Goal: Task Accomplishment & Management: Manage account settings

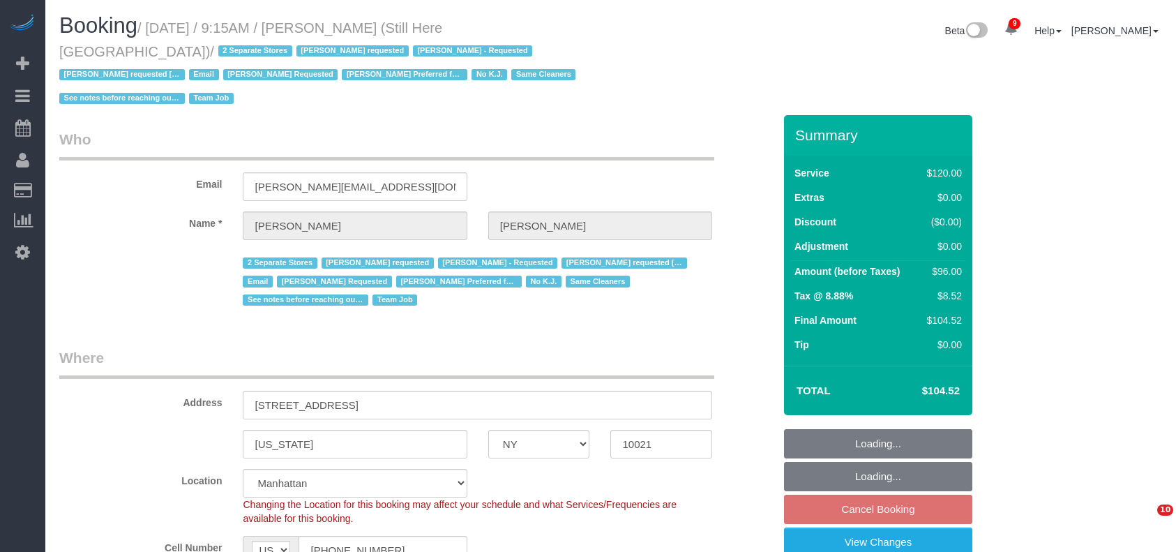
select select "NY"
select select "90"
select select "string:stripe-pm_1Oyz8t4VGloSiKo71skqOF54"
select select "number:89"
select select "number:90"
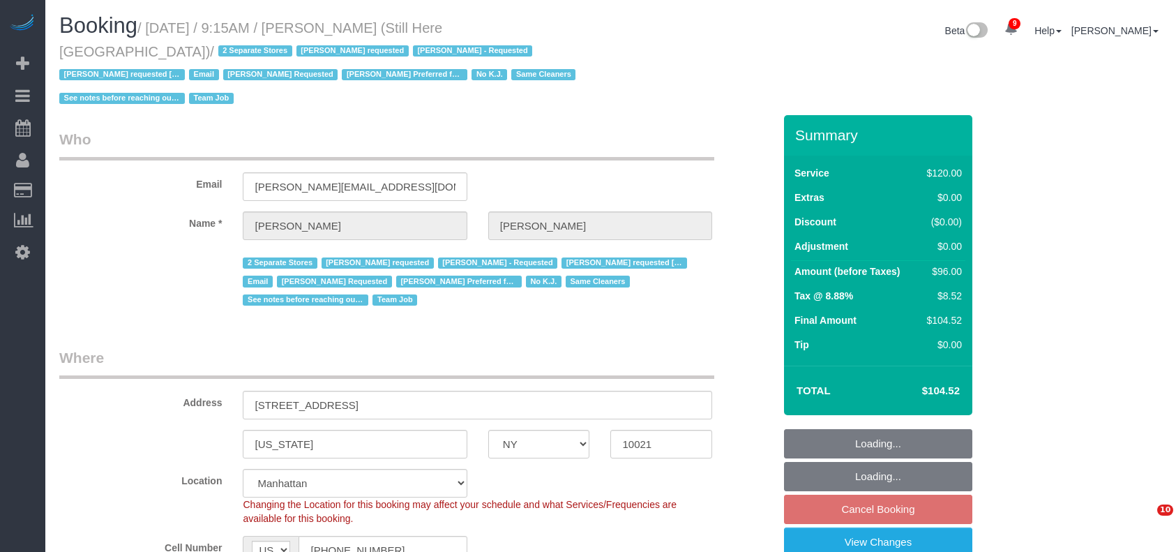
select select "number:15"
select select "number:5"
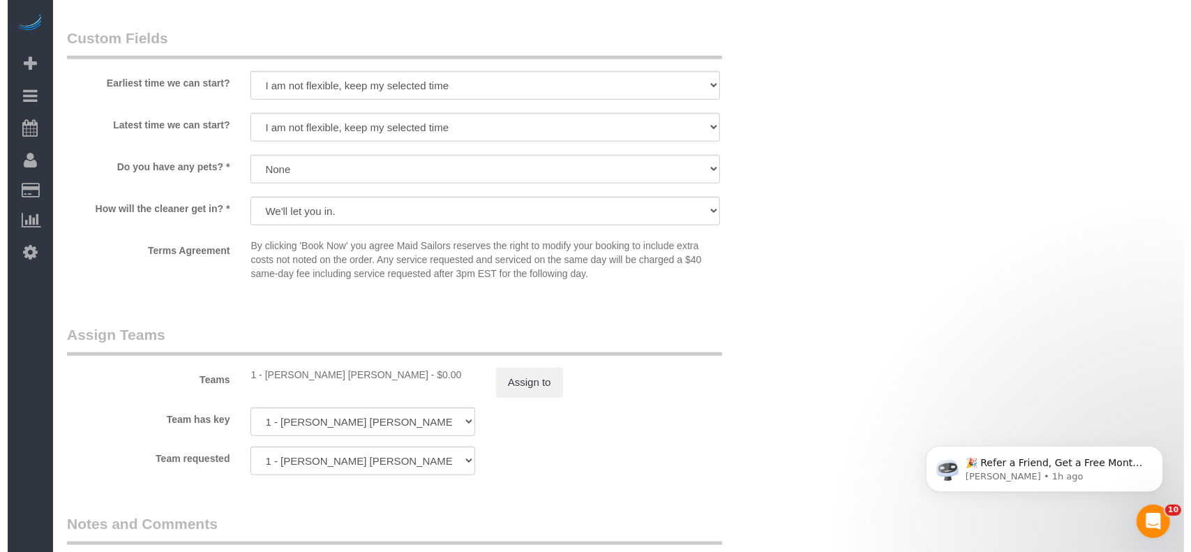
scroll to position [1488, 0]
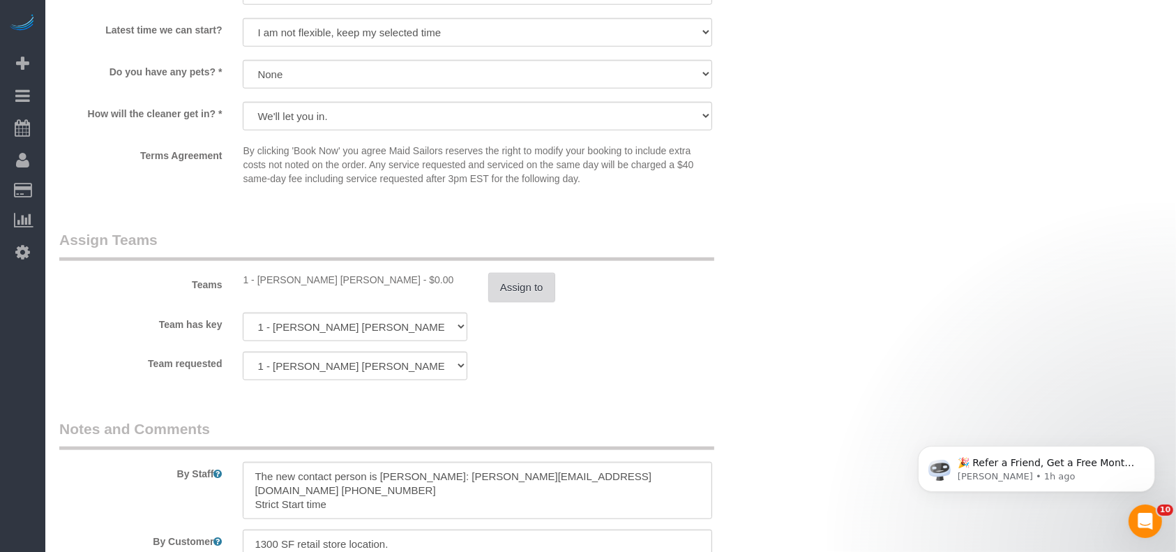
click at [532, 273] on button "Assign to" at bounding box center [521, 287] width 67 height 29
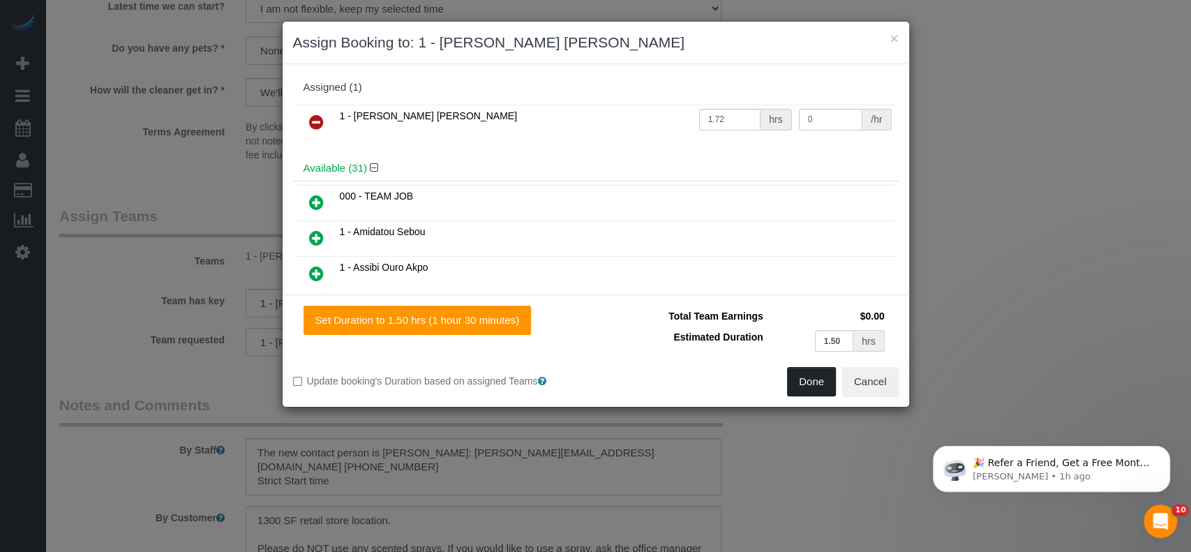
click at [814, 378] on button "Done" at bounding box center [811, 381] width 49 height 29
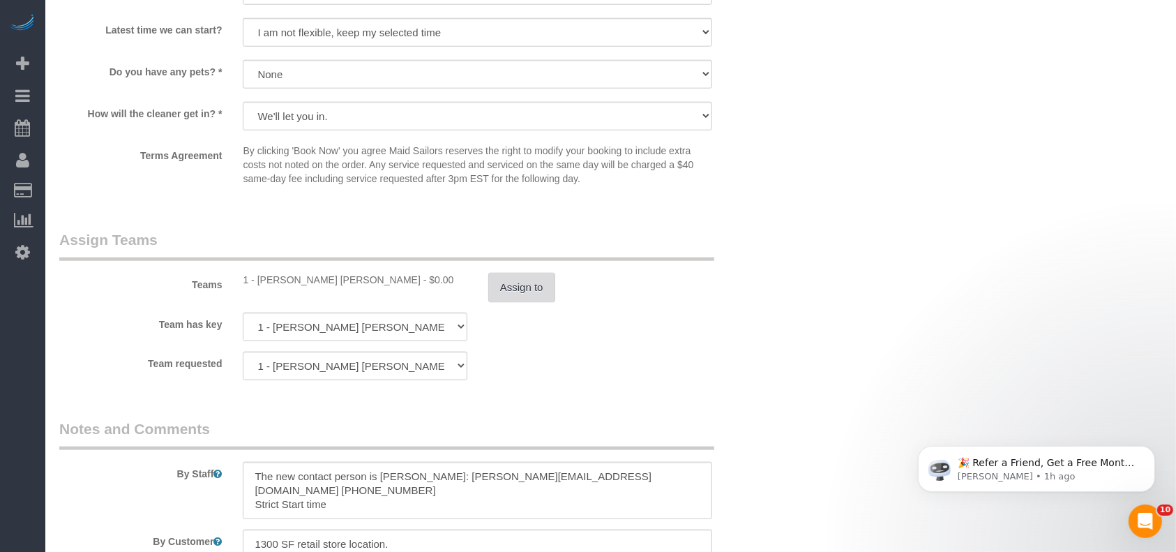
click at [491, 273] on button "Assign to" at bounding box center [521, 287] width 67 height 29
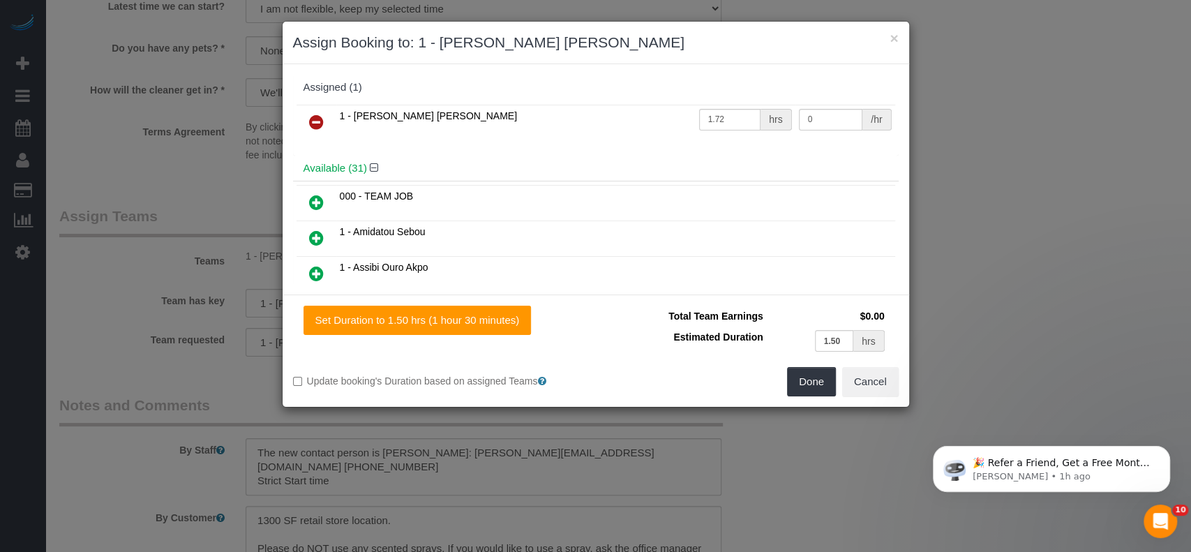
click at [310, 114] on icon at bounding box center [316, 122] width 15 height 17
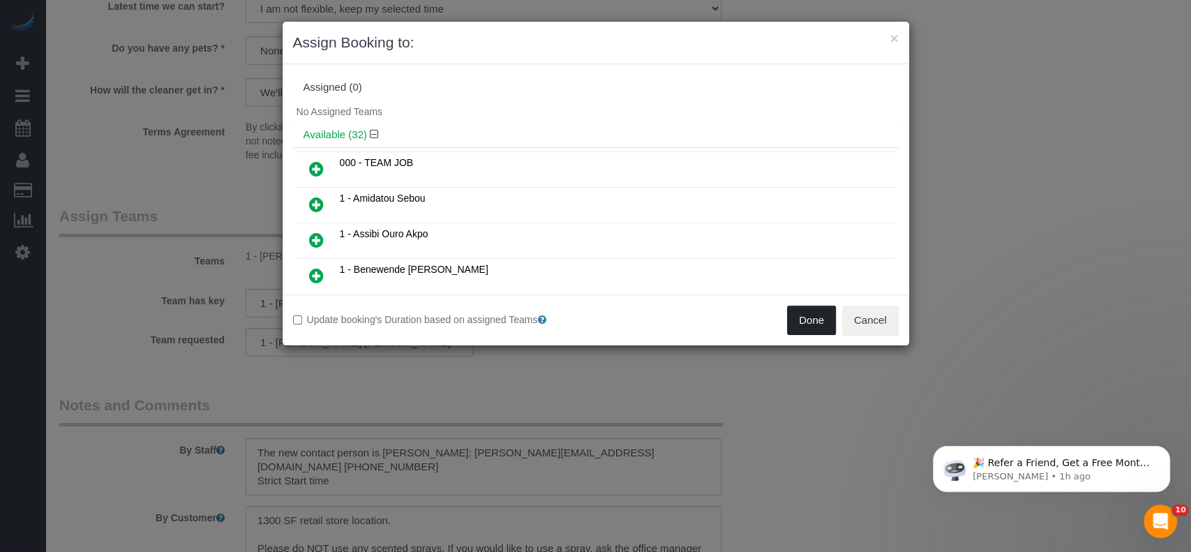
click at [809, 307] on button "Done" at bounding box center [811, 320] width 49 height 29
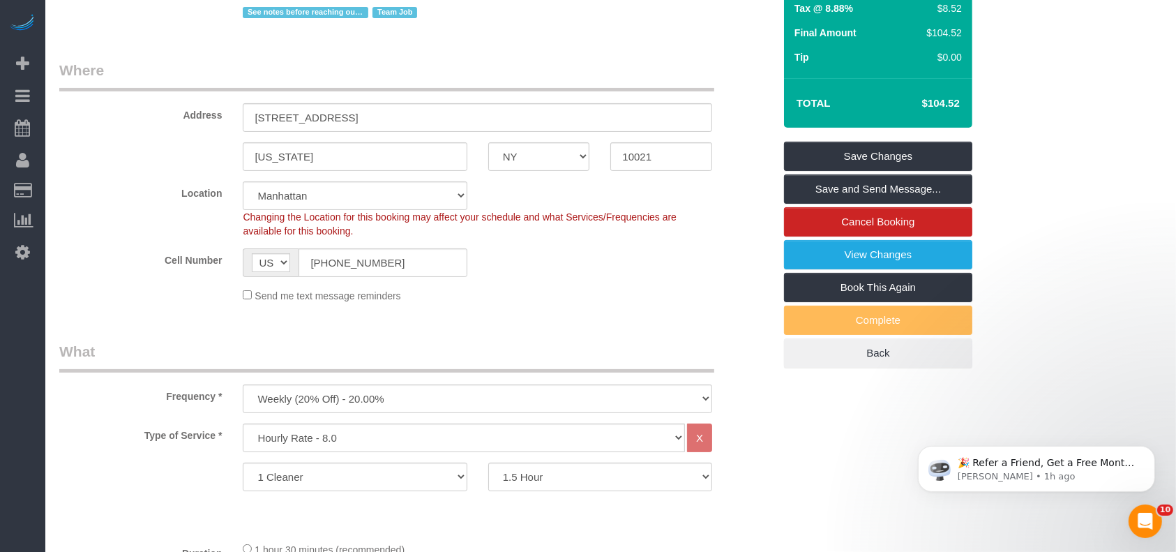
scroll to position [186, 0]
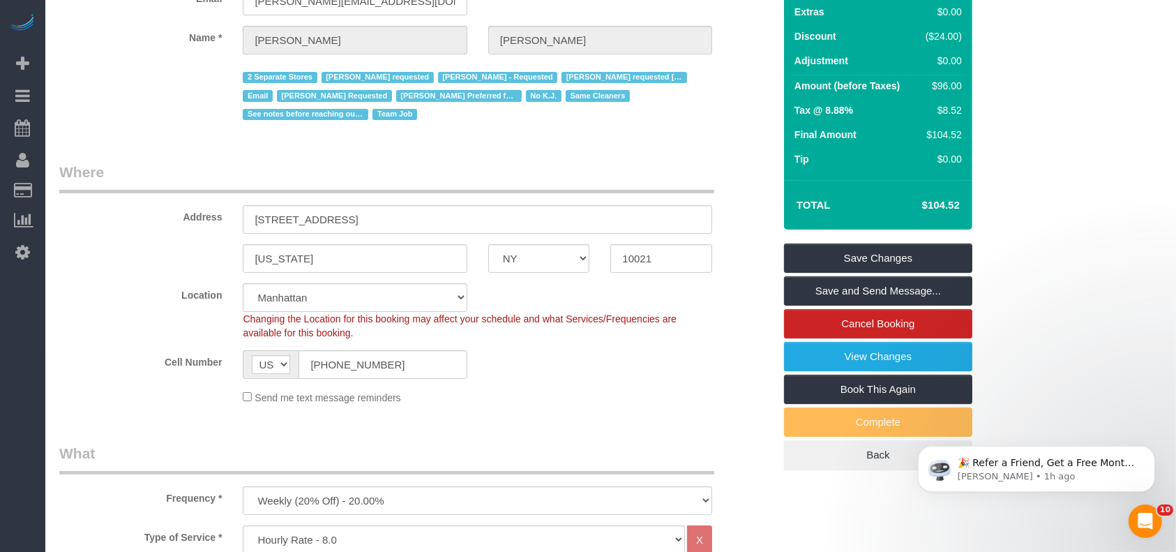
click at [900, 218] on div "Summary Service $120.00 Extras $0.00 Discount ($24.00) Adjustment $0.00 Amount …" at bounding box center [878, 200] width 188 height 540
click at [899, 244] on link "Save Changes" at bounding box center [878, 258] width 188 height 29
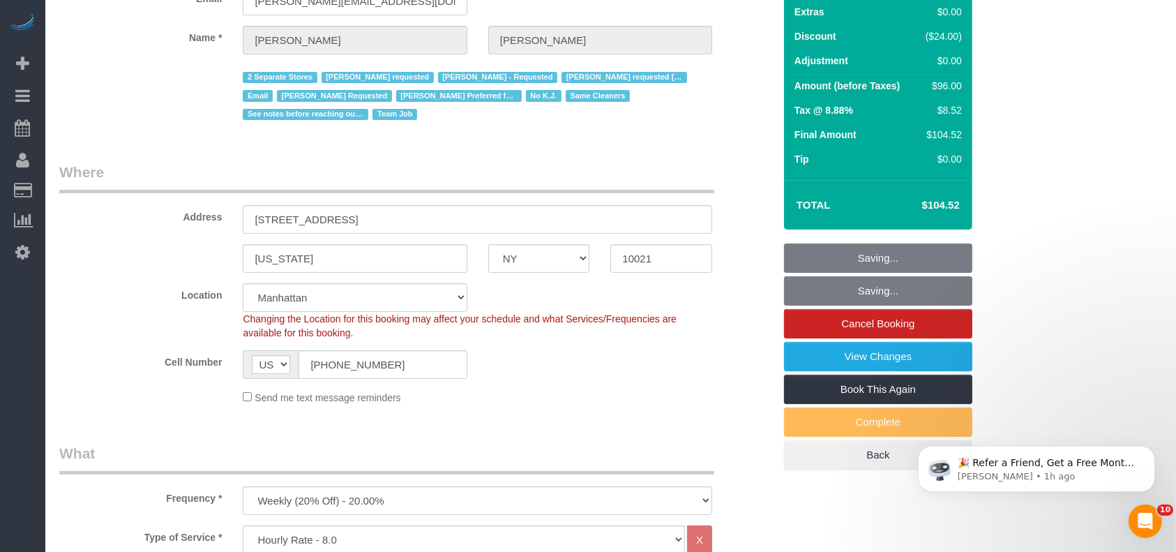
scroll to position [0, 0]
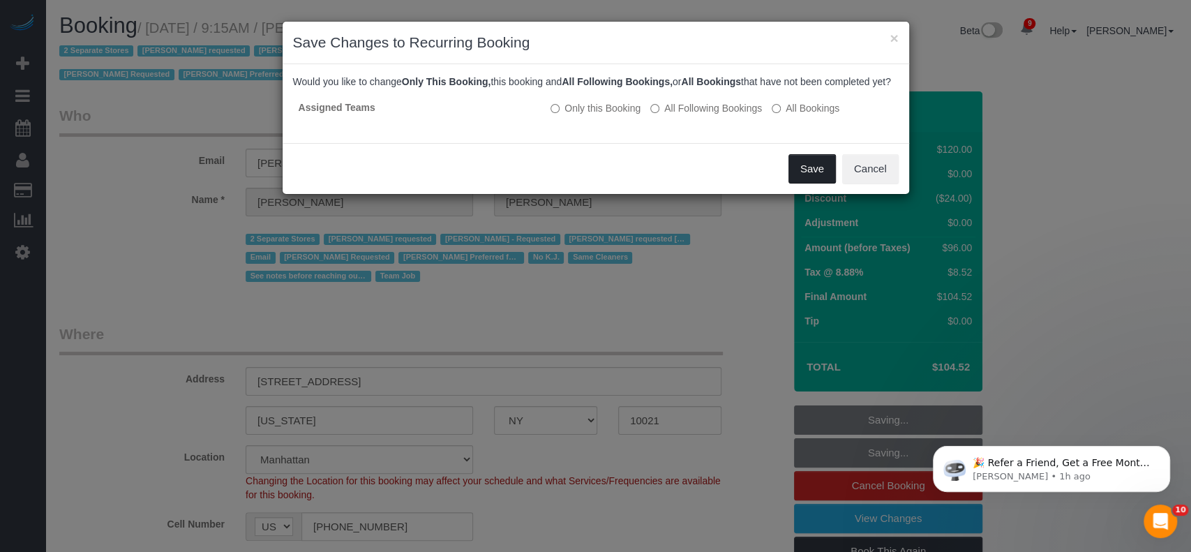
click at [813, 177] on button "Save" at bounding box center [812, 168] width 47 height 29
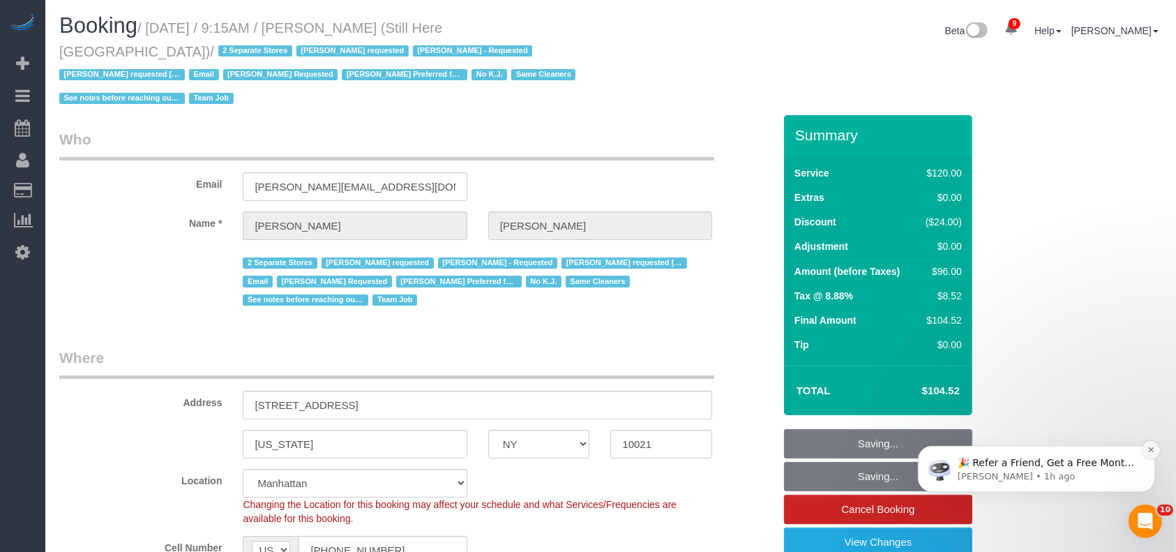
click at [1147, 447] on icon "Dismiss notification" at bounding box center [1151, 449] width 8 height 8
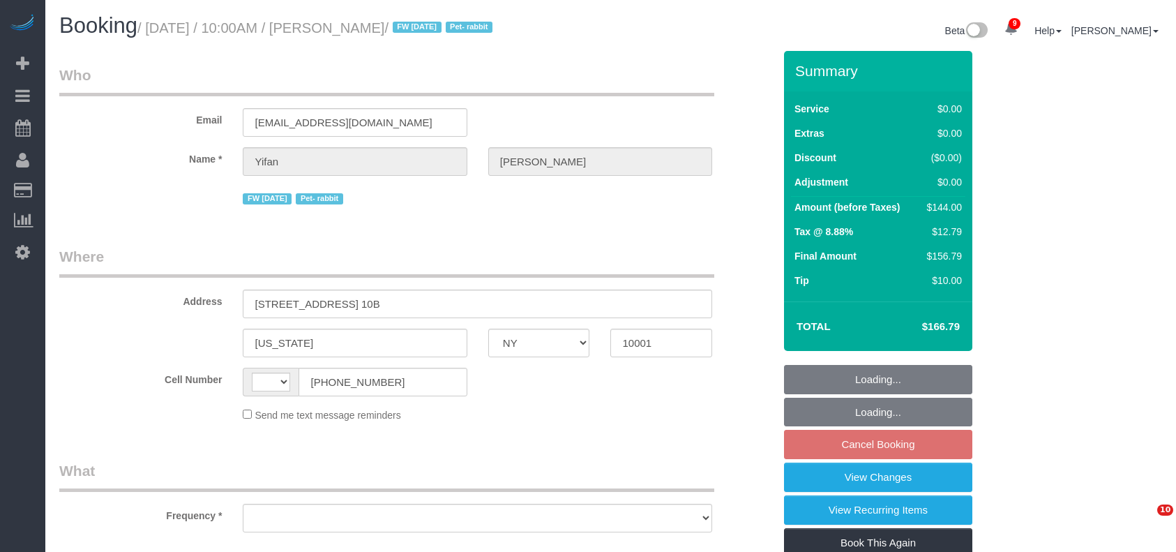
select select "NY"
select select "string:US"
select select "object:465"
select select "string:stripe-pm_1PSAjF4VGloSiKo7RDmlyOAP"
select select "spot3"
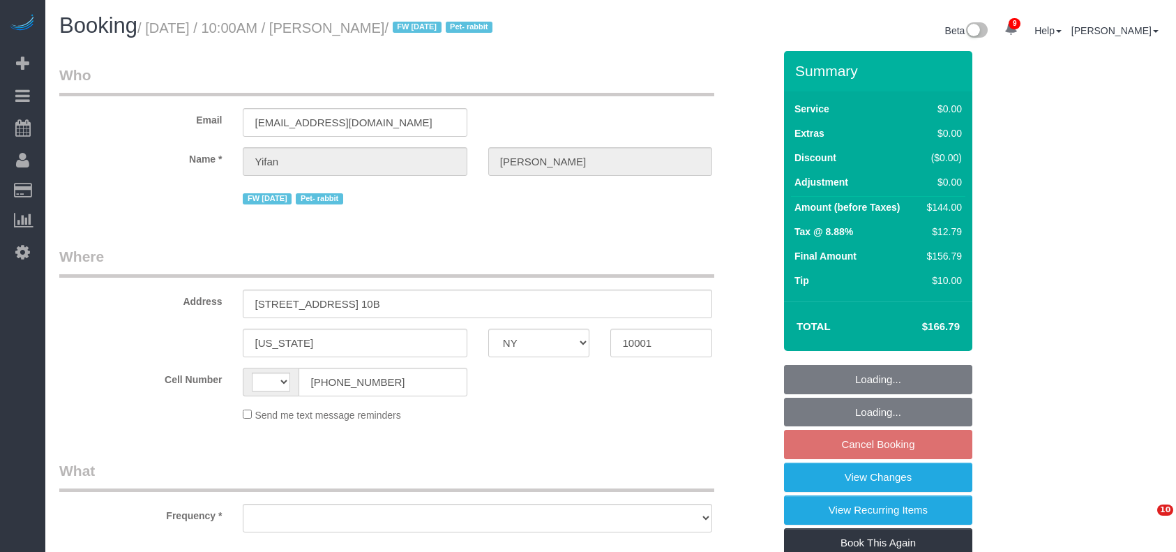
select select "number:89"
select select "number:90"
select select "number:15"
select select "number:6"
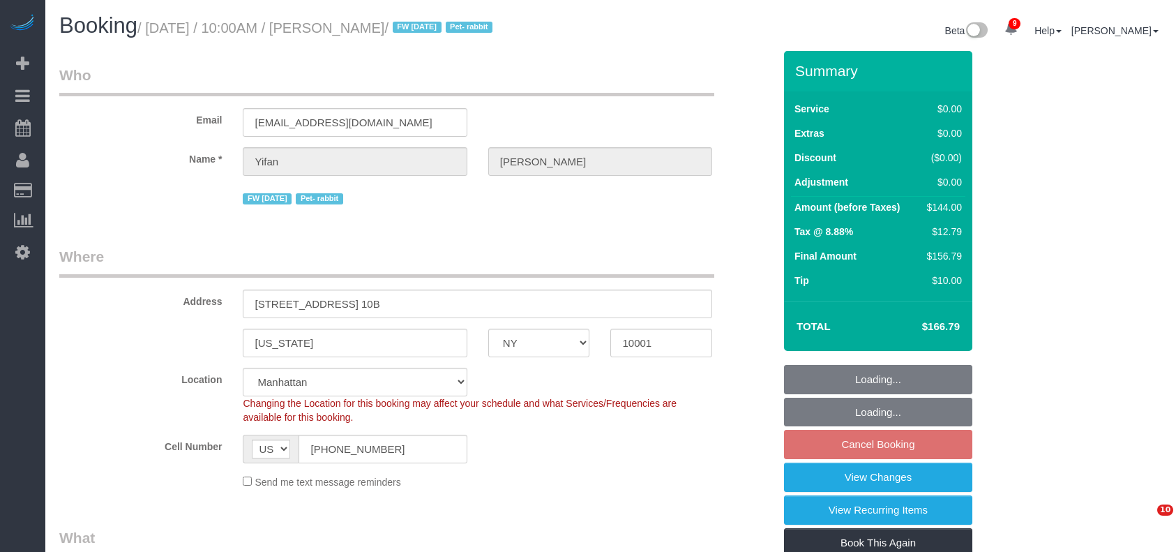
select select "object:1384"
select select "spot62"
select select "1"
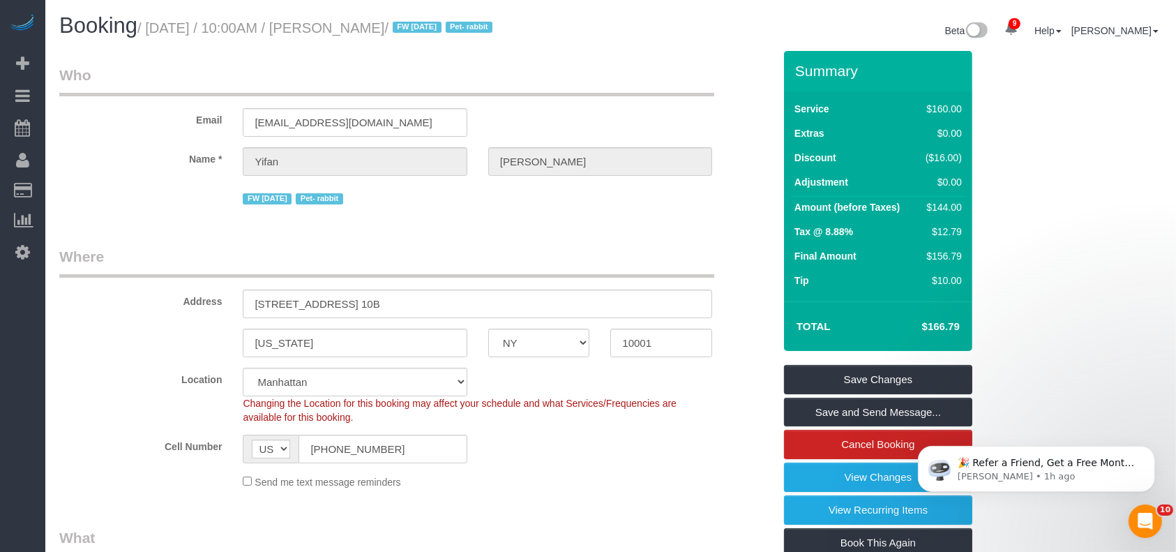
drag, startPoint x: 152, startPoint y: 33, endPoint x: 401, endPoint y: 44, distance: 248.7
click at [401, 33] on small "/ August 18, 2025 / 10:00AM / Yifan Zhao / FW 08/04/2024 Pet- rabbit" at bounding box center [316, 27] width 359 height 15
copy small "August 18, 2025 / 10:00AM / Yifan Zhao"
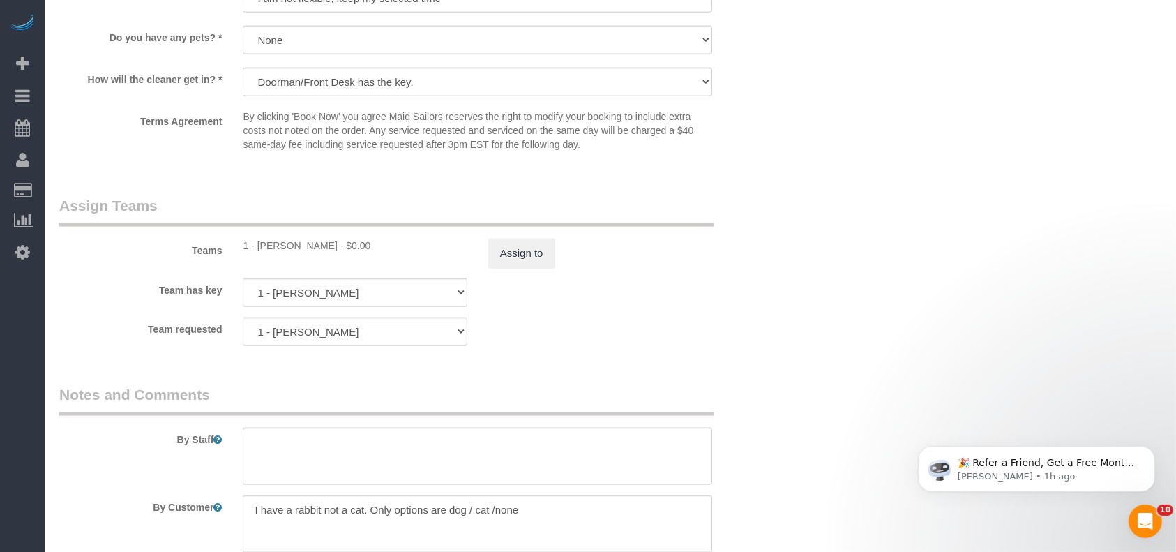
scroll to position [1860, 0]
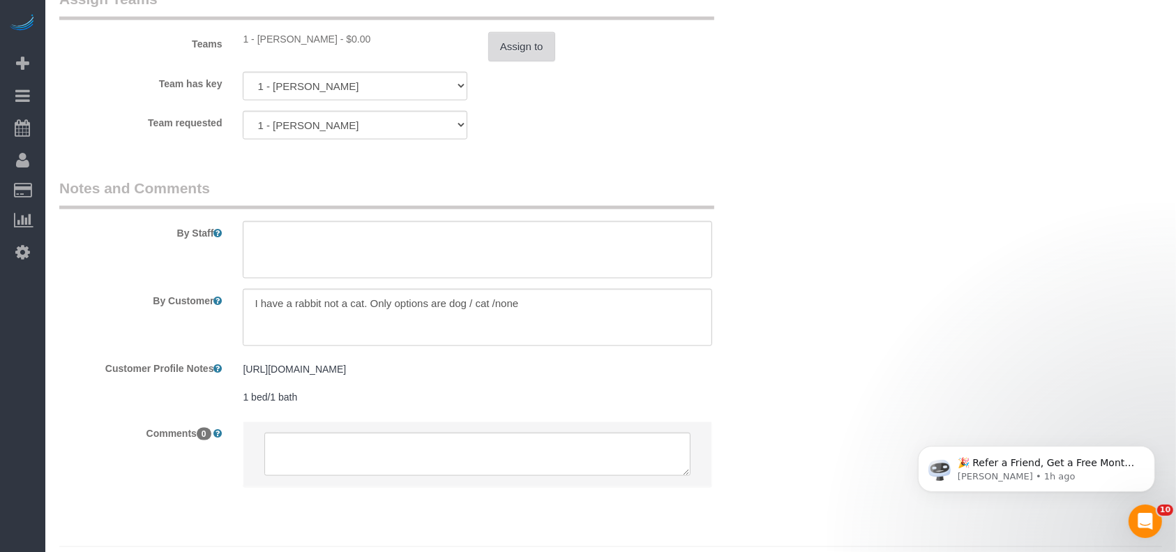
click at [518, 59] on button "Assign to" at bounding box center [521, 46] width 67 height 29
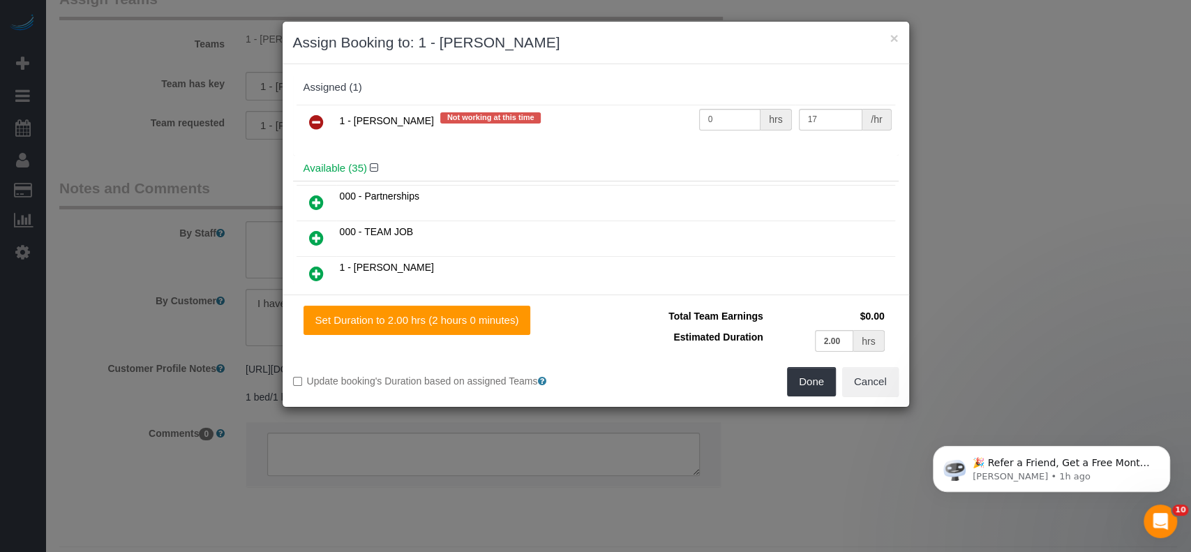
drag, startPoint x: 308, startPoint y: 122, endPoint x: 622, endPoint y: 170, distance: 316.9
click at [309, 120] on icon at bounding box center [316, 122] width 15 height 17
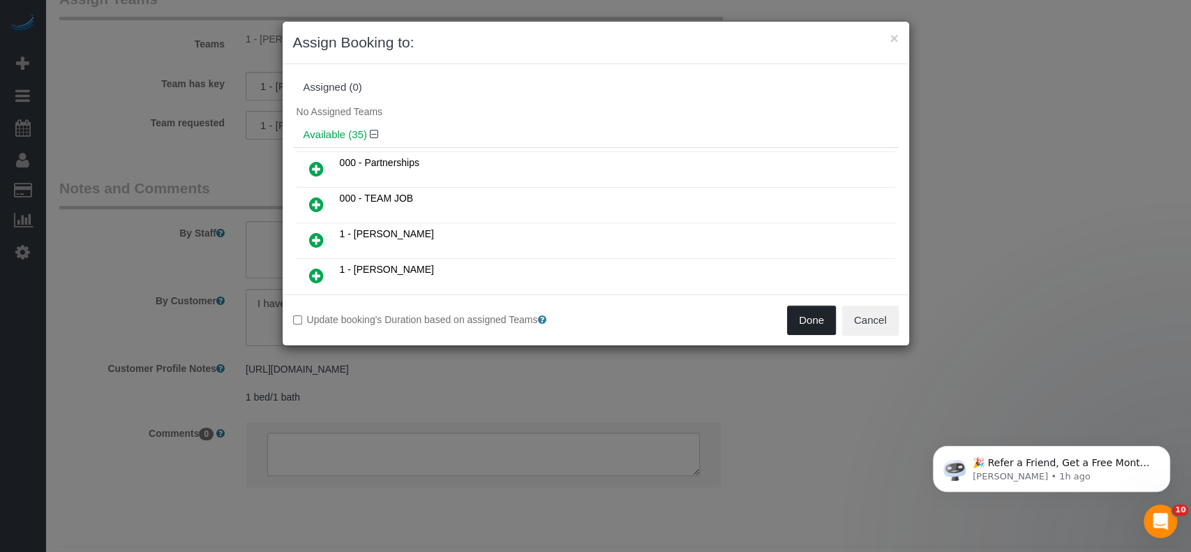
click at [813, 334] on button "Done" at bounding box center [811, 320] width 49 height 29
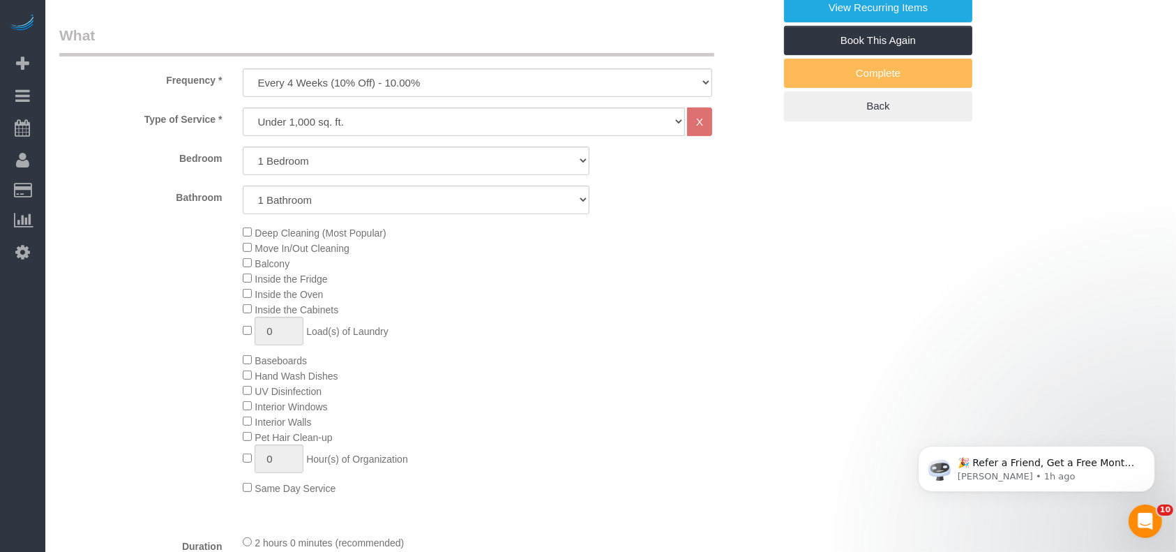
scroll to position [279, 0]
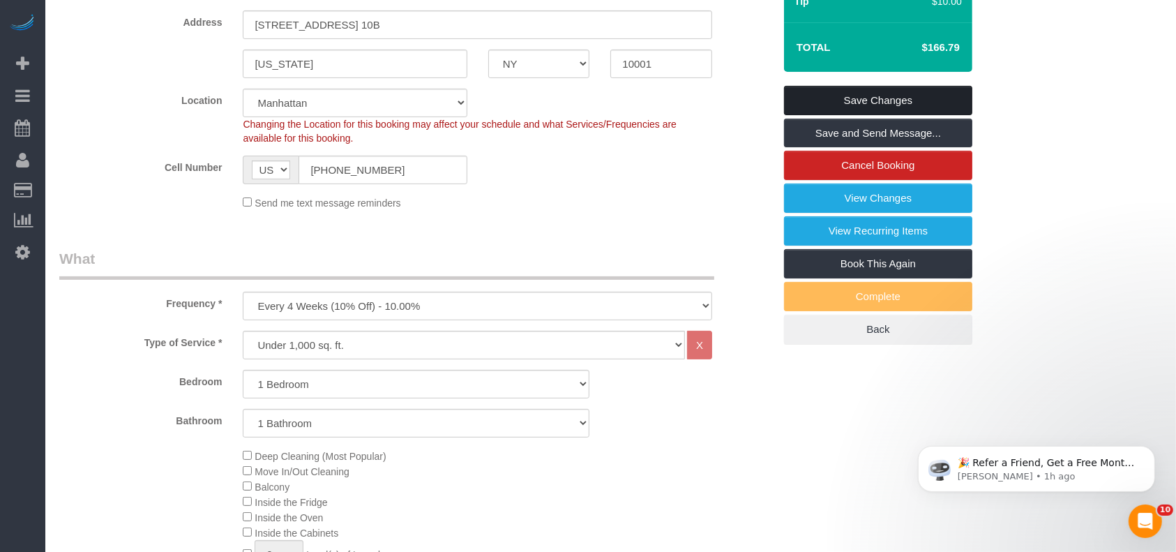
drag, startPoint x: 884, startPoint y: 92, endPoint x: 844, endPoint y: 80, distance: 42.4
click at [884, 91] on link "Save Changes" at bounding box center [878, 100] width 188 height 29
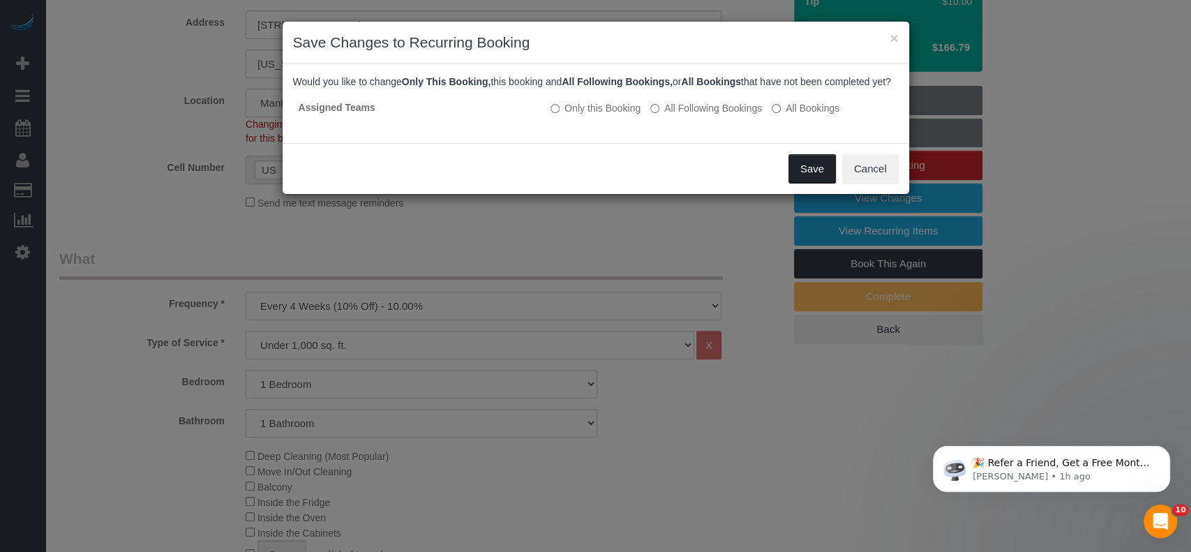
click at [823, 176] on button "Save" at bounding box center [812, 168] width 47 height 29
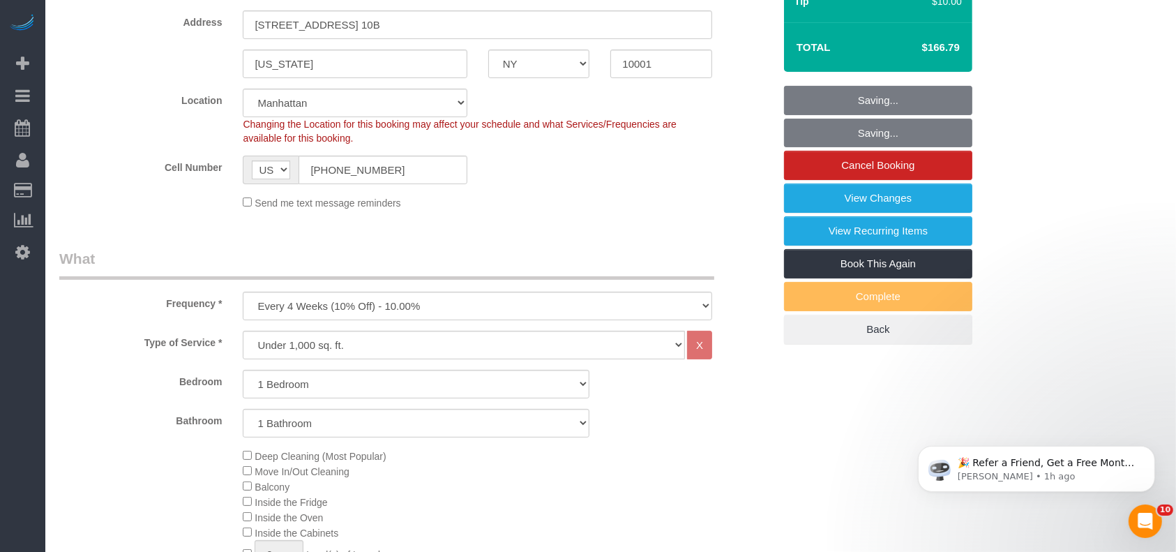
scroll to position [0, 0]
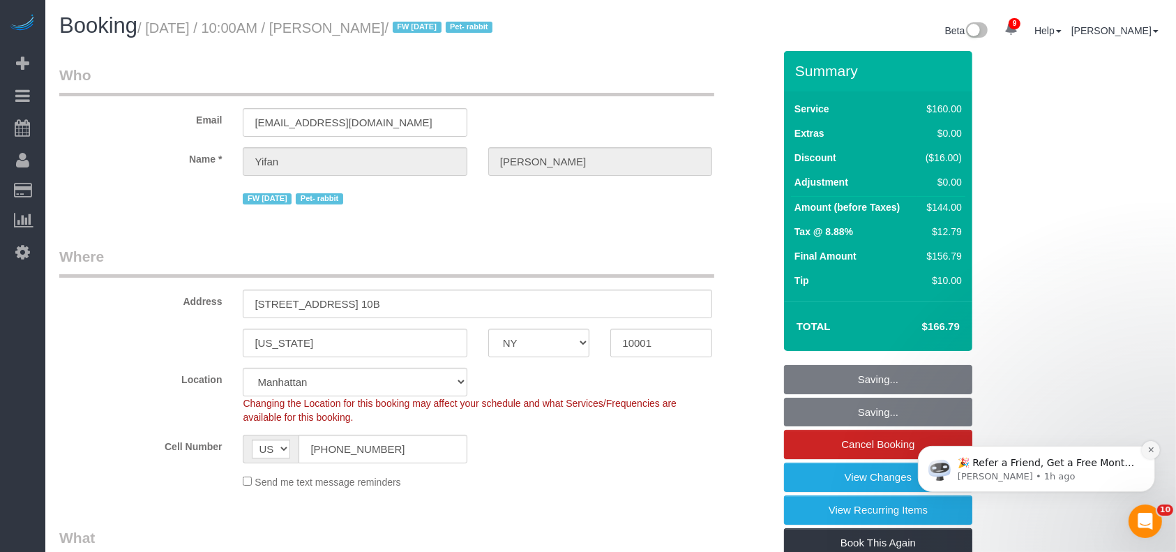
click at [1146, 450] on button "Dismiss notification" at bounding box center [1151, 449] width 18 height 18
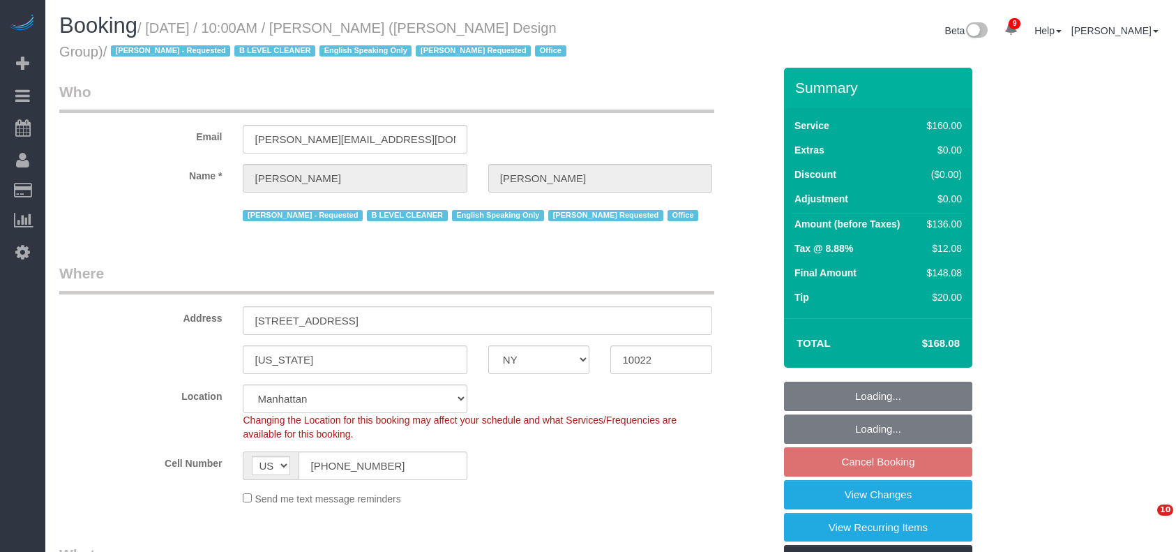
select select "NY"
select select "string:stripe-pm_1J1ChU4VGloSiKo7dD0yRKzP"
select select "number:89"
select select "number:90"
select select "number:15"
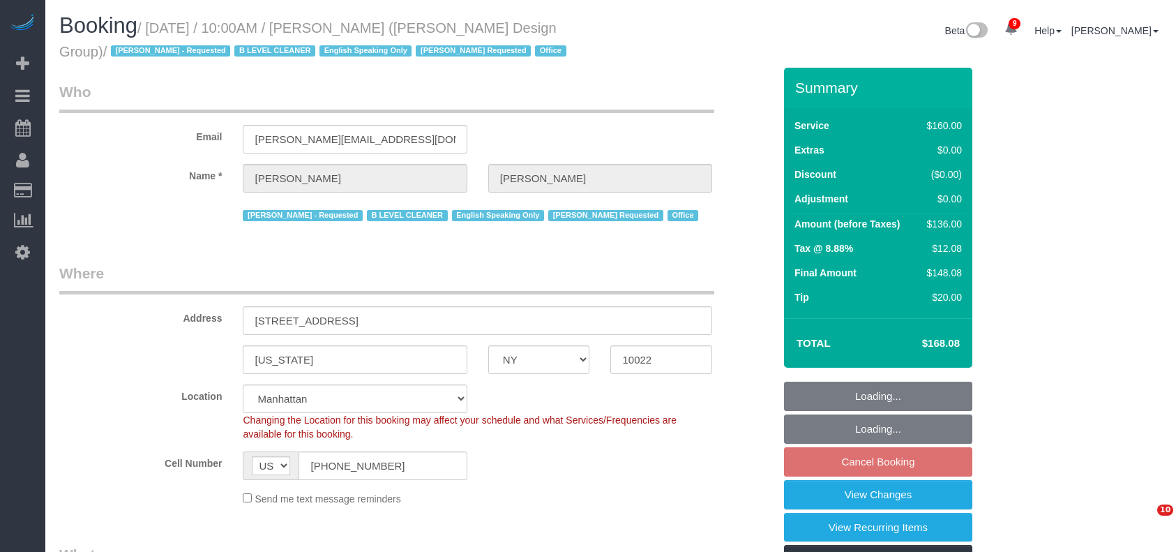
select select "number:5"
select select "spot3"
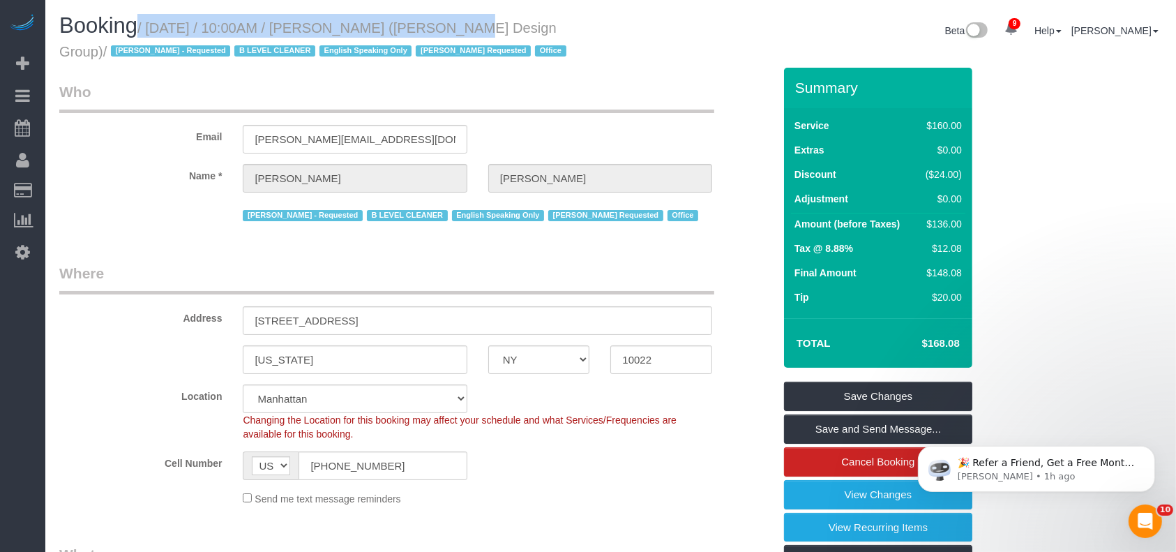
drag, startPoint x: 148, startPoint y: 24, endPoint x: 419, endPoint y: 27, distance: 270.8
click at [419, 27] on h1 "Booking / August 18, 2025 / 10:00AM / Sarahi Reyes (Delrose Design Group) / Ana…" at bounding box center [329, 37] width 541 height 47
copy h1 "/ August 18, 2025 / 10:00AM / Sarahi Reyes"
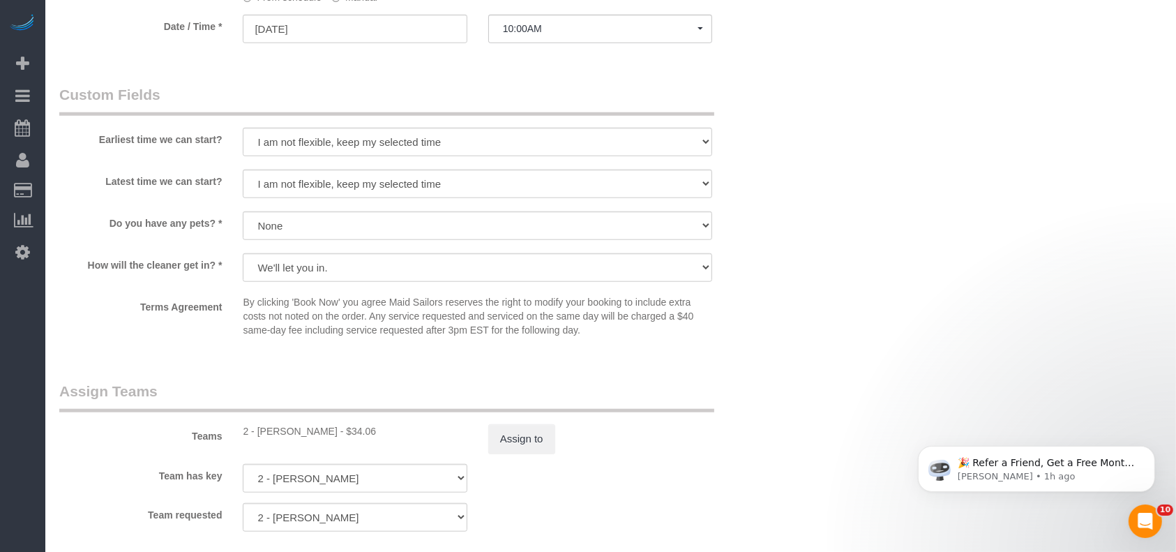
scroll to position [1302, 0]
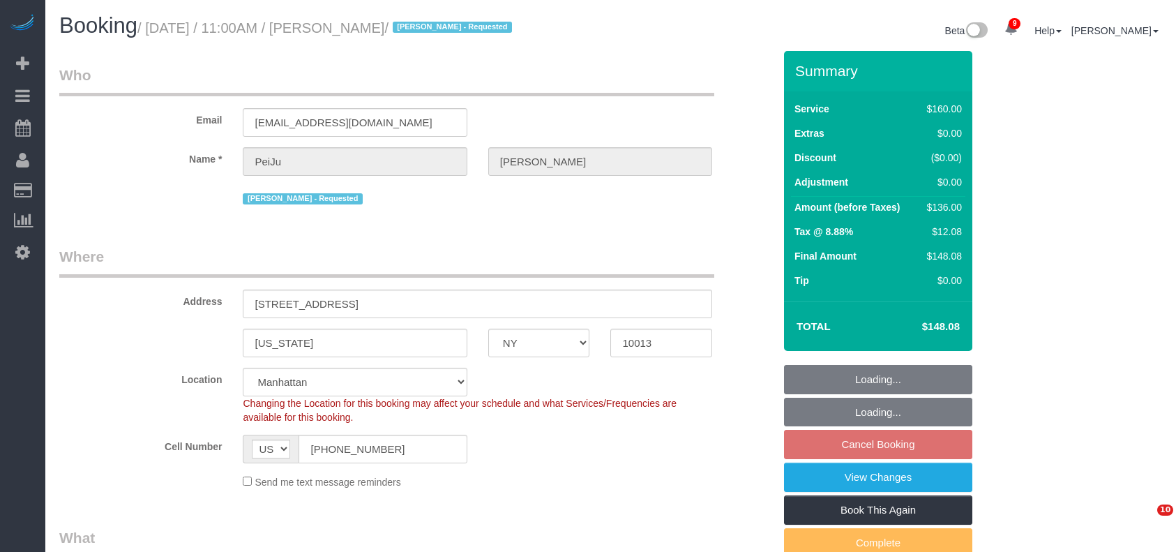
select select "NY"
select select "spot4"
select select "number:89"
select select "number:90"
select select "number:15"
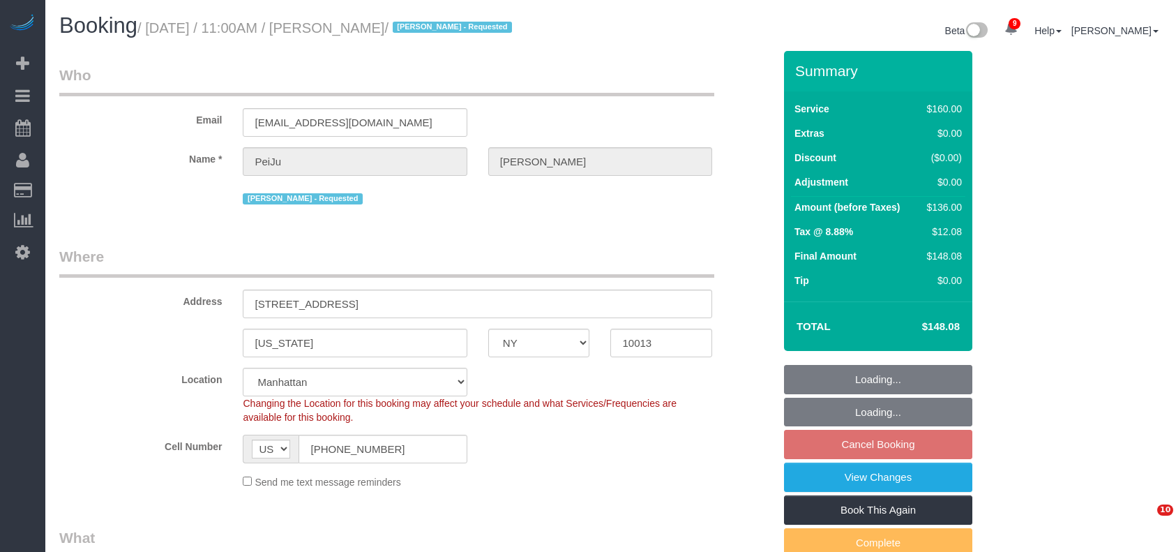
select select "number:6"
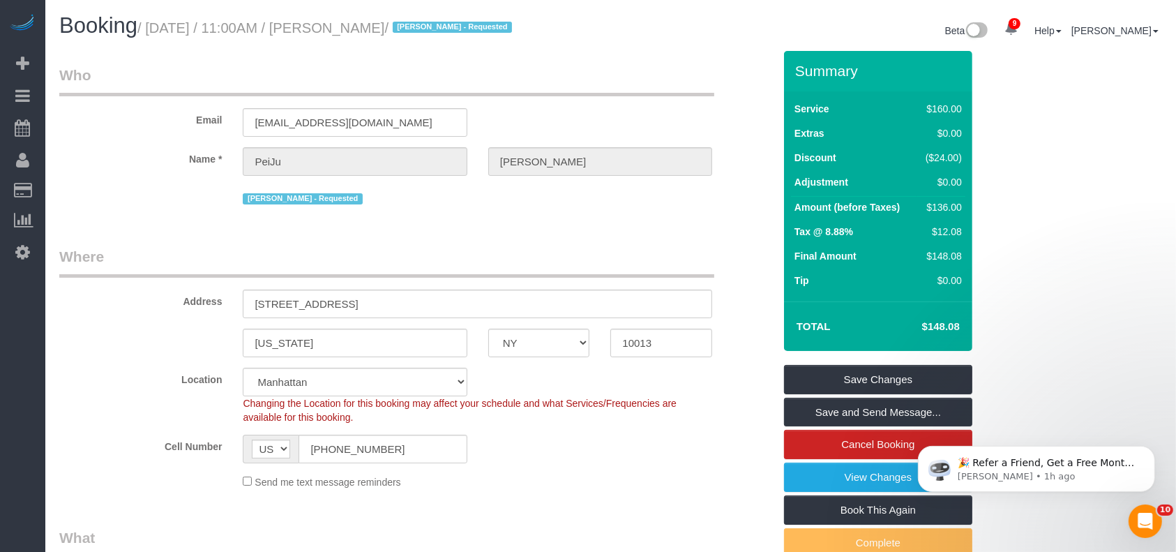
drag, startPoint x: 154, startPoint y: 25, endPoint x: 437, endPoint y: 32, distance: 282.7
click at [437, 32] on small "/ [DATE] / 11:00AM / [PERSON_NAME] / [PERSON_NAME] - Requested" at bounding box center [326, 27] width 379 height 15
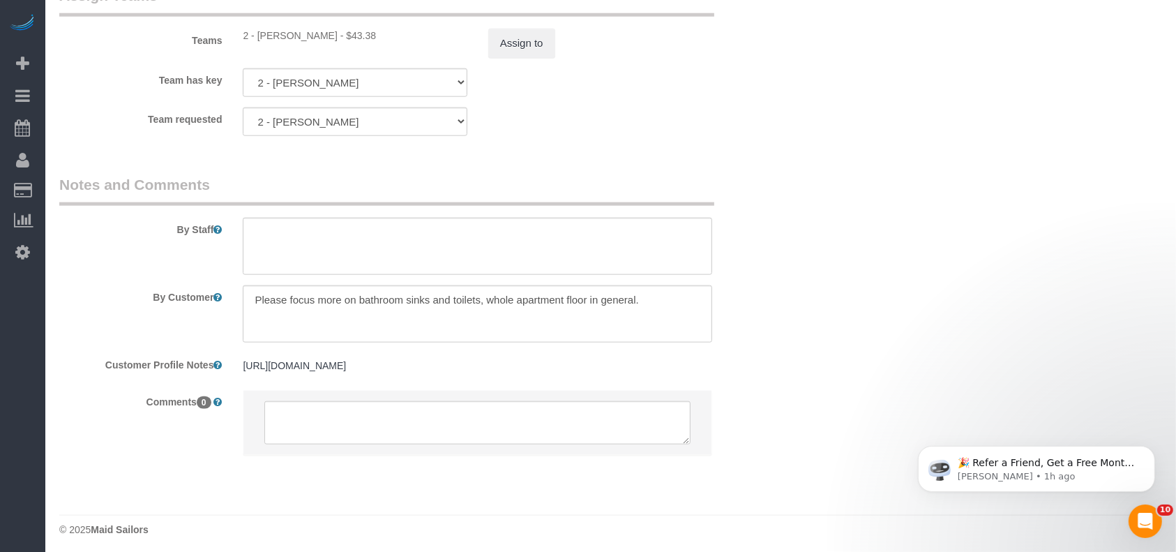
scroll to position [1589, 0]
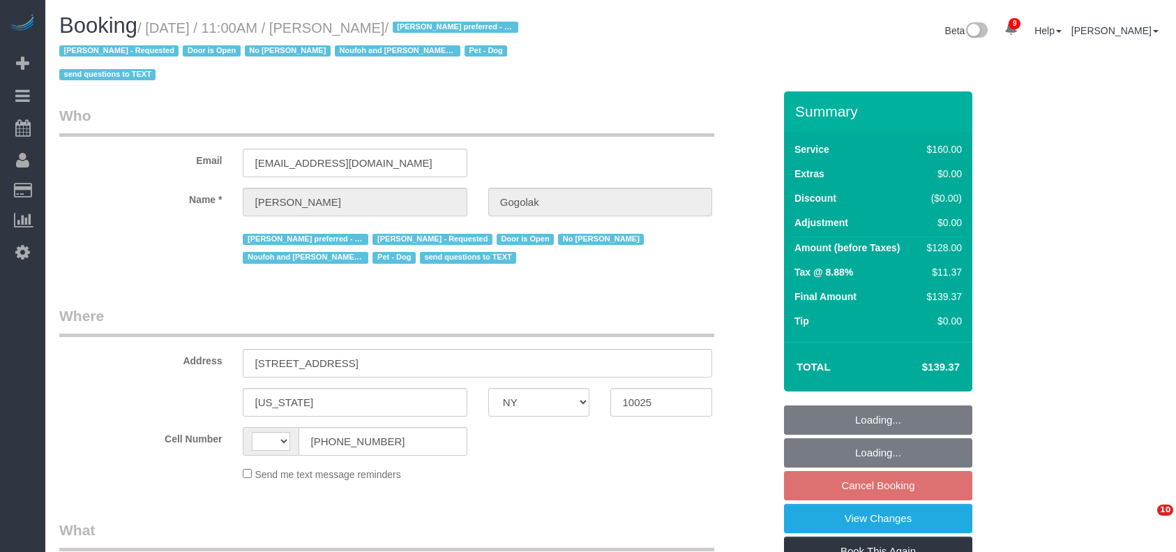
select select "NY"
select select "string:US"
select select "object:483"
select select "spot4"
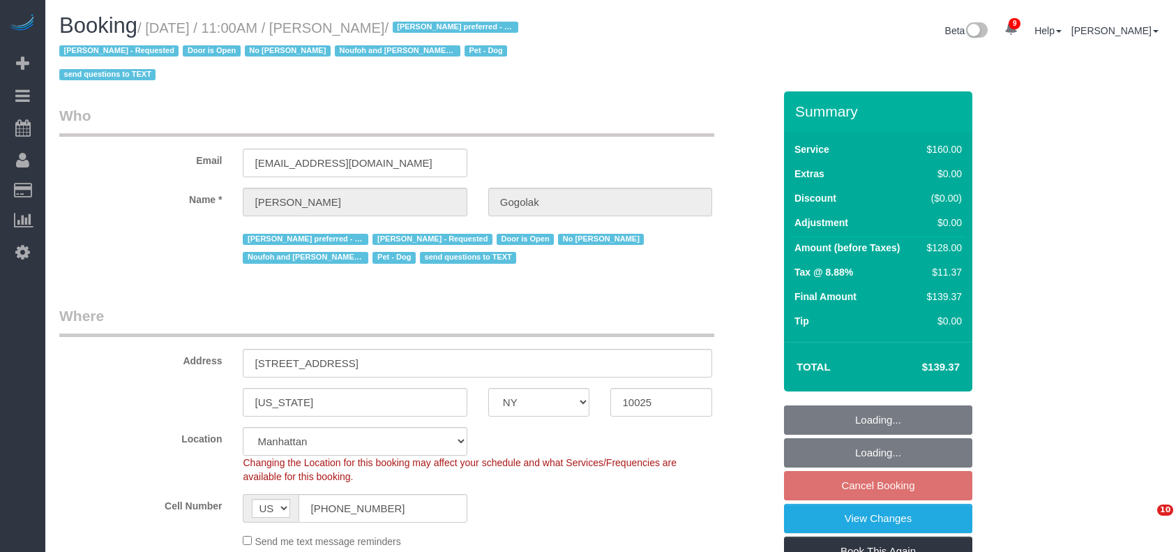
select select "object:1299"
select select
select select "string:stripe-pm_1RfNyY4VGloSiKo7jWnzrFGY"
select select "number:58"
select select "number:76"
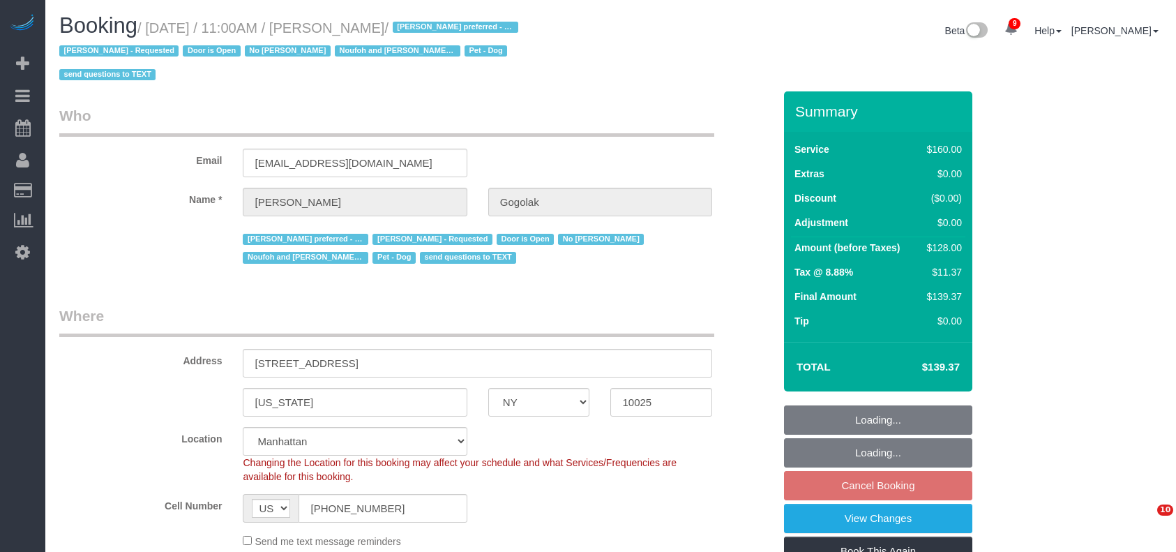
select select "number:13"
select select "number:5"
select select "spot63"
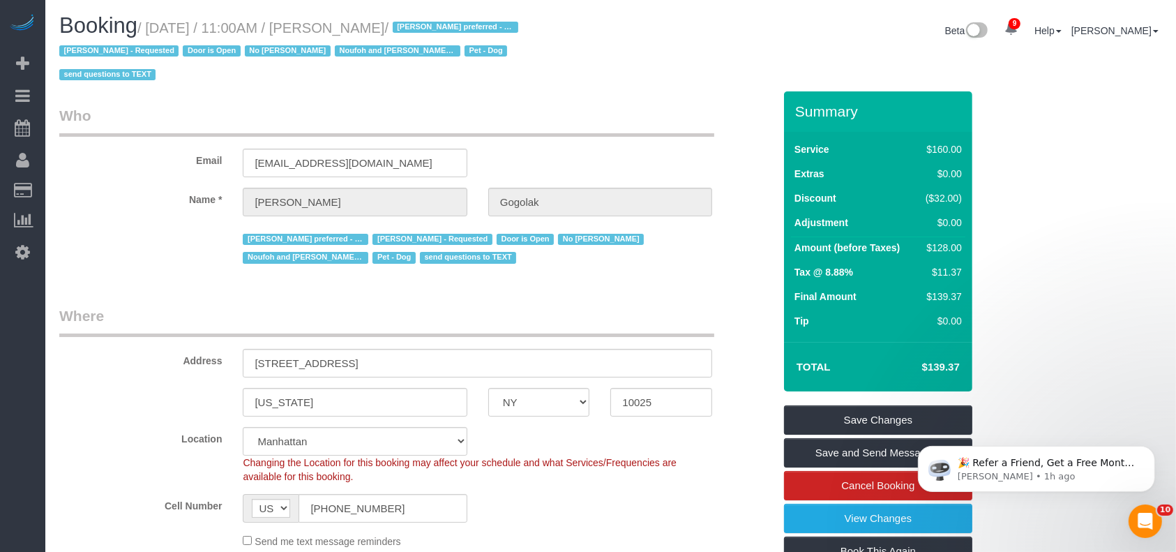
drag, startPoint x: 151, startPoint y: 25, endPoint x: 444, endPoint y: 25, distance: 293.8
click at [444, 25] on small "/ August 18, 2025 / 11:00AM / Leonora Gogolak / Ana Araujo preferred - Mondays …" at bounding box center [290, 51] width 463 height 63
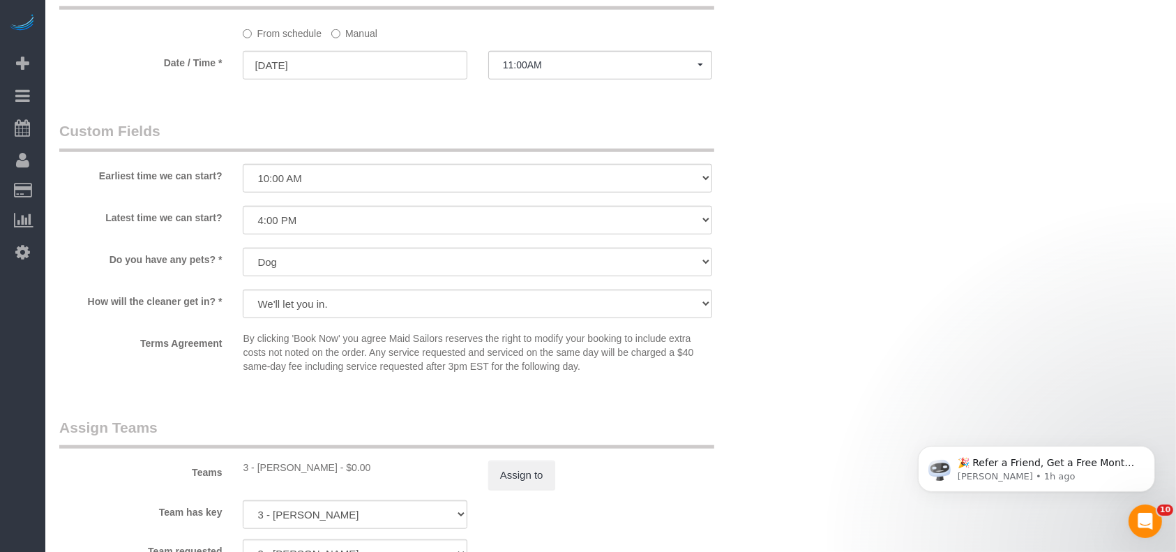
scroll to position [1488, 0]
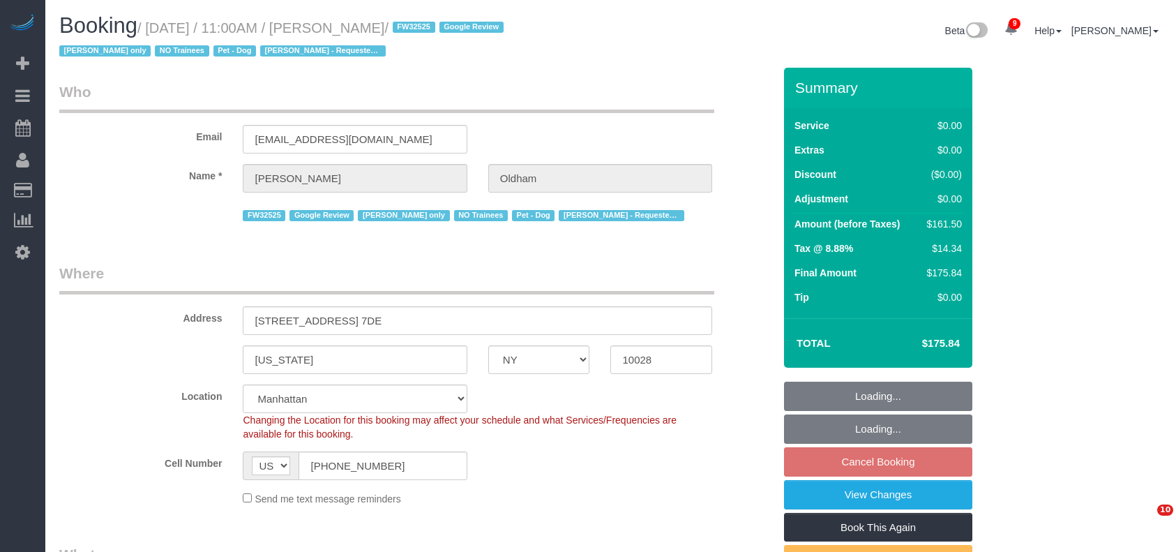
select select "NY"
select select "1"
select select "2"
select select "string:stripe-pm_1RpamA4VGloSiKo7q68HlToq"
select select "spot4"
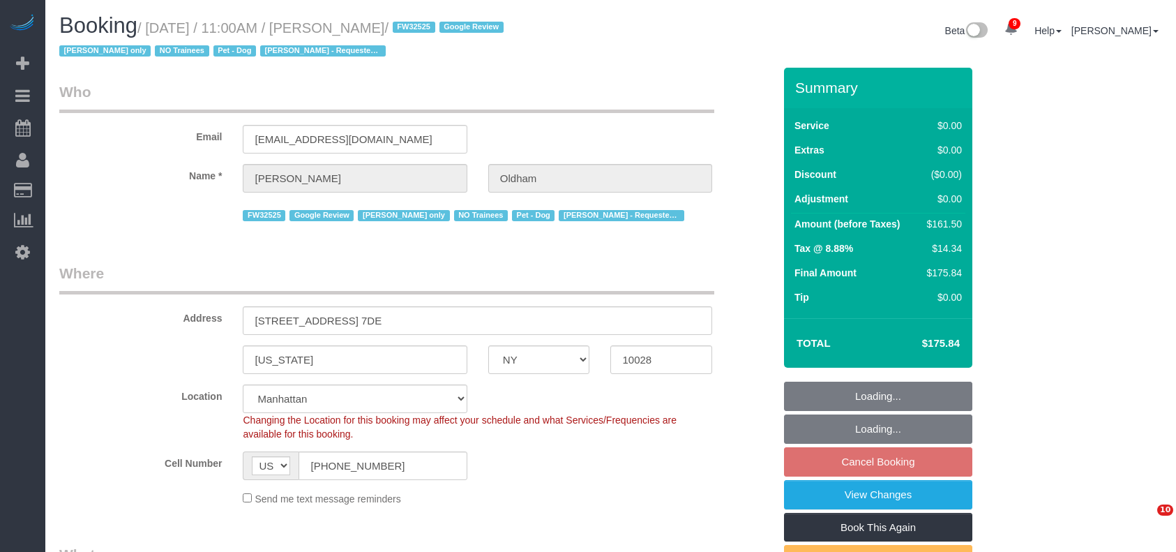
select select "number:89"
select select "number:90"
select select "number:13"
select select "number:5"
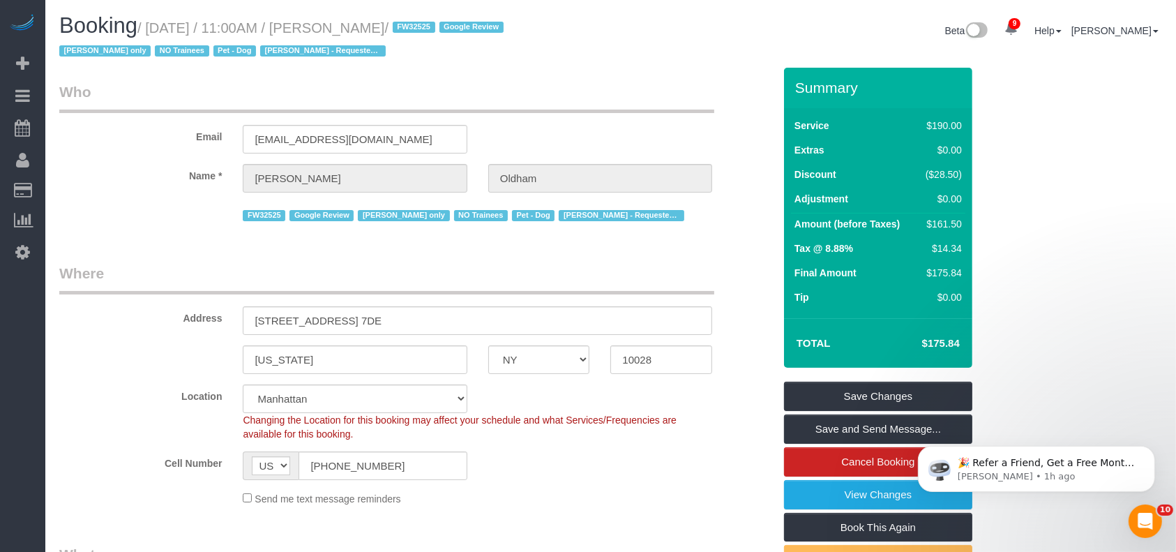
drag, startPoint x: 154, startPoint y: 28, endPoint x: 440, endPoint y: 21, distance: 286.2
click at [440, 21] on small "/ August 18, 2025 / 11:00AM / Danielle Oldham / FW32525 Google Review Marlenyn …" at bounding box center [283, 39] width 449 height 39
copy small "August 18, 2025 / 11:00AM / Danielle Oldham"
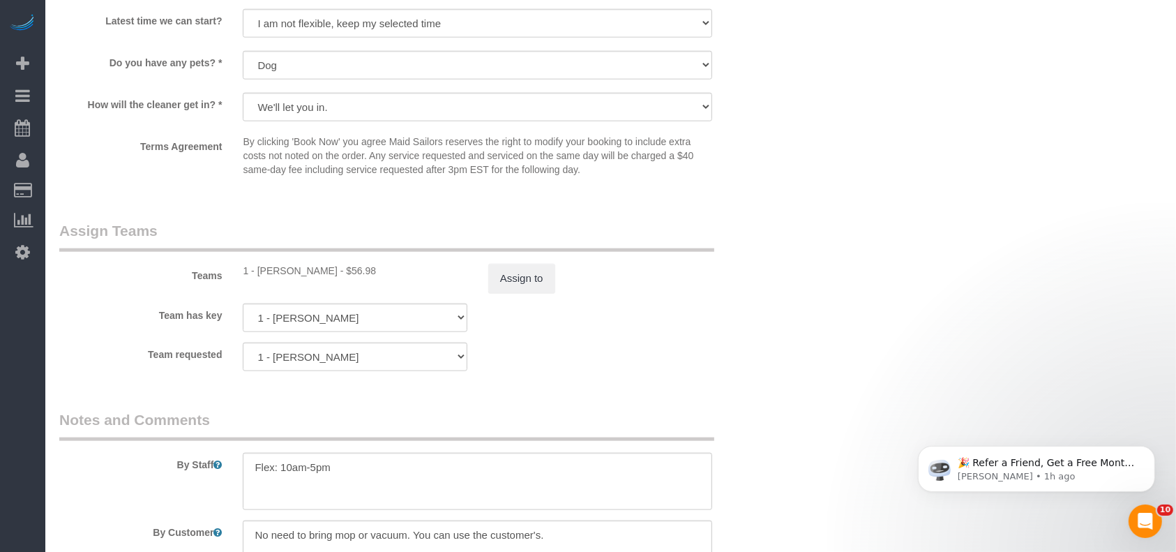
scroll to position [1768, 0]
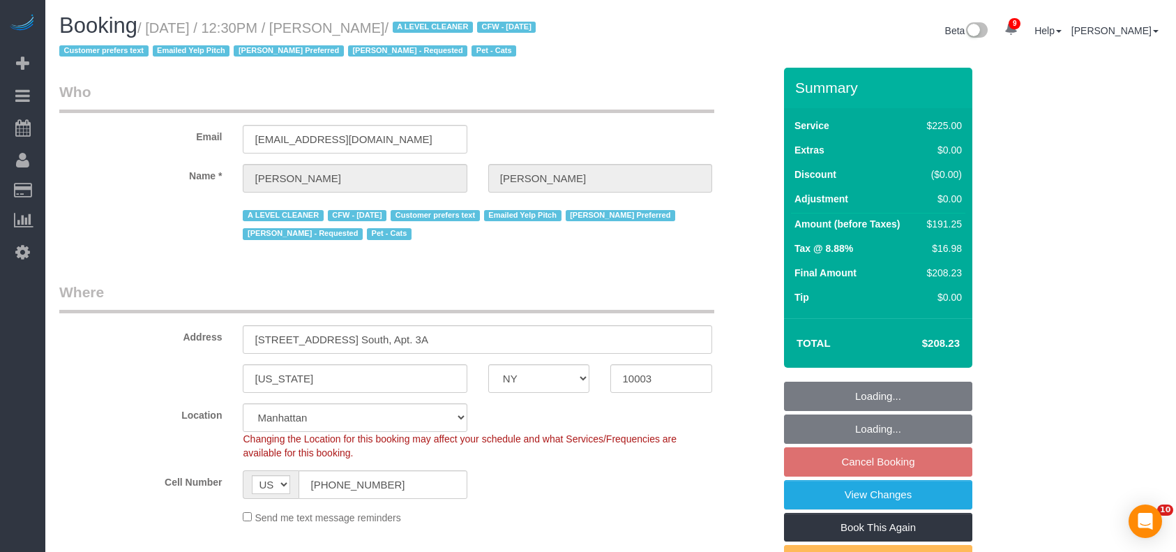
select select "NY"
select select "180"
select select "number:89"
select select "number:90"
select select "number:15"
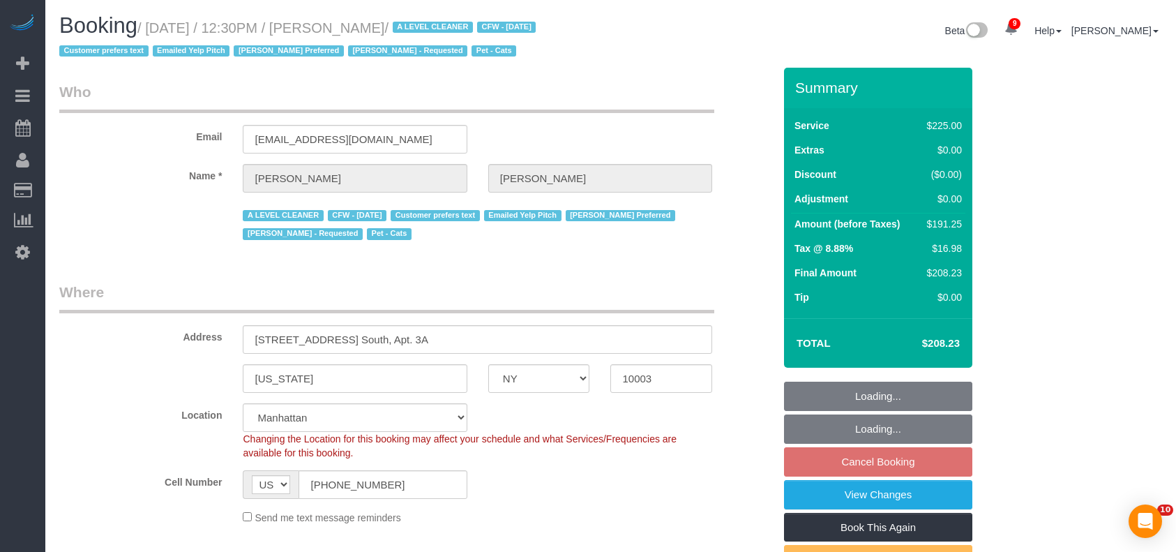
select select "number:6"
select select "number:21"
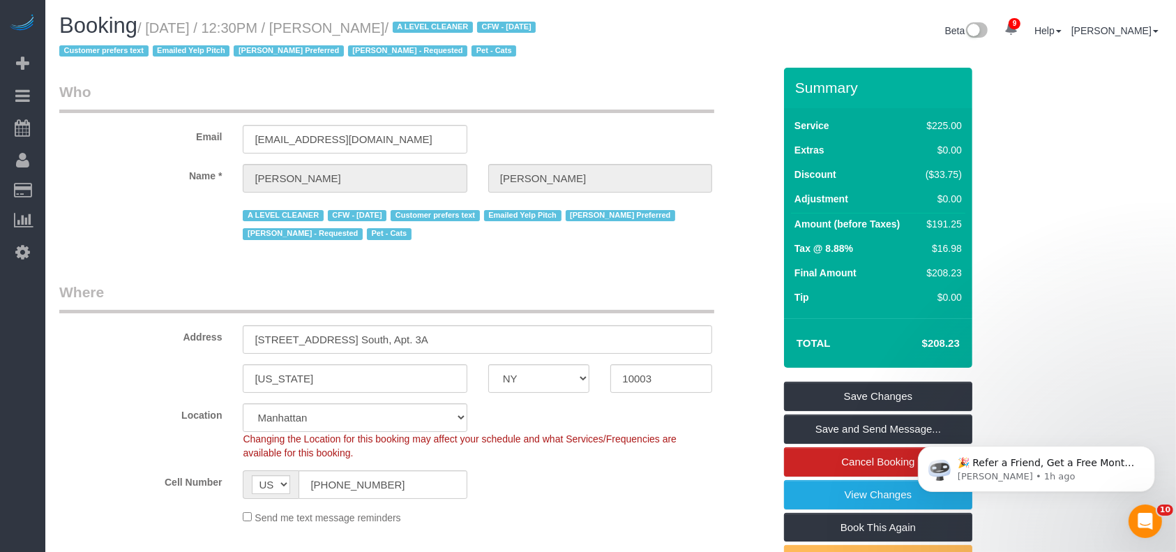
drag, startPoint x: 155, startPoint y: 30, endPoint x: 412, endPoint y: 26, distance: 256.8
click at [413, 27] on small "/ August 18, 2025 / 12:30PM / Jeffrey Davis / A LEVEL CLEANER CFW - 08/12/25 Cu…" at bounding box center [299, 39] width 481 height 39
copy small "August 18, 2025 / 12:30PM / Jeffrey Davis"
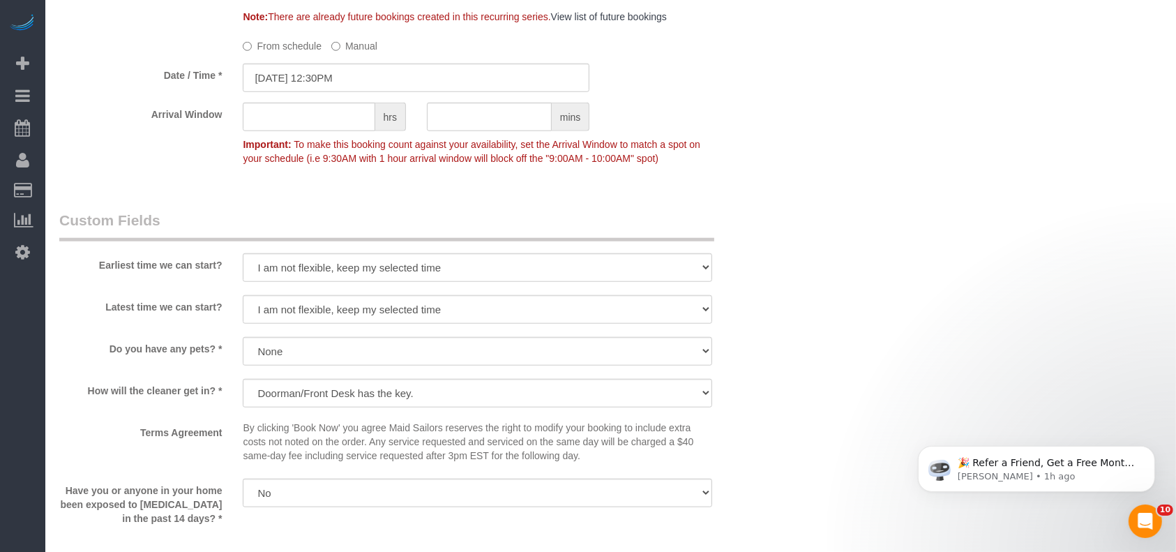
scroll to position [1023, 0]
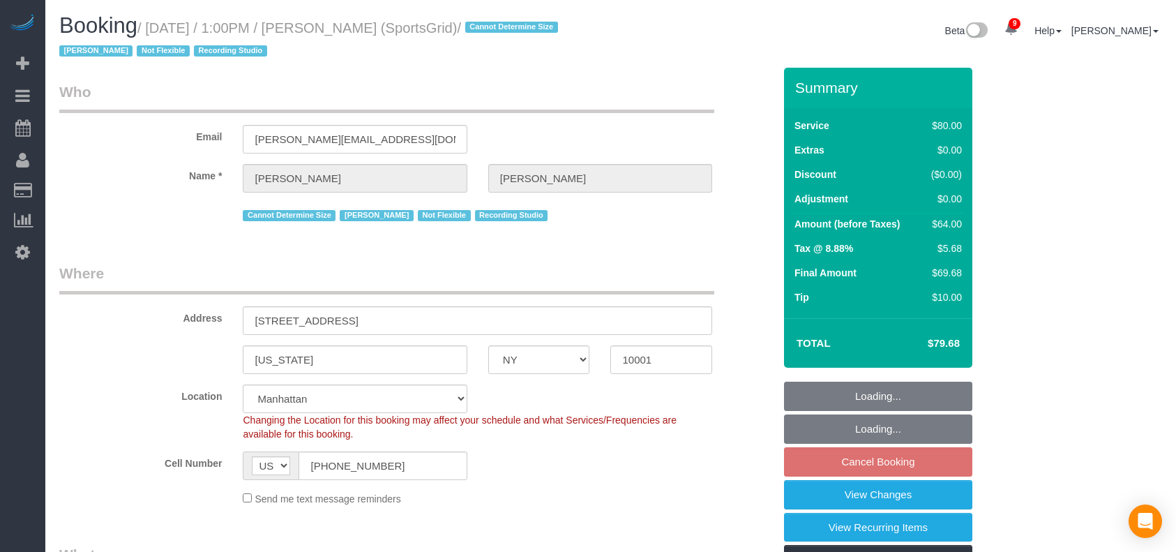
select select "NY"
select select "spot6"
select select "number:89"
select select "number:90"
select select "number:15"
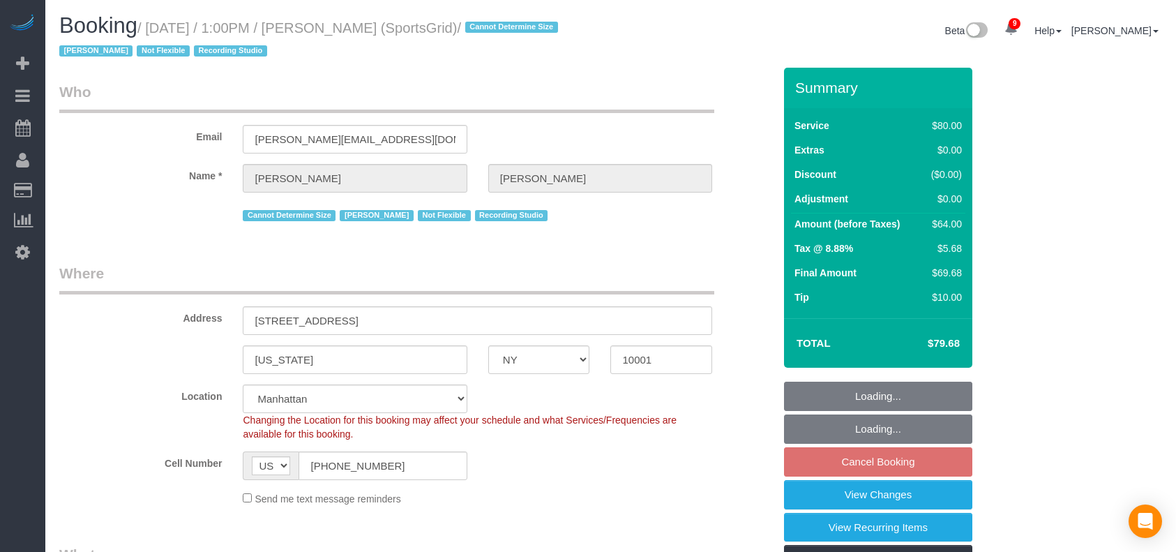
select select "number:7"
select select "number:21"
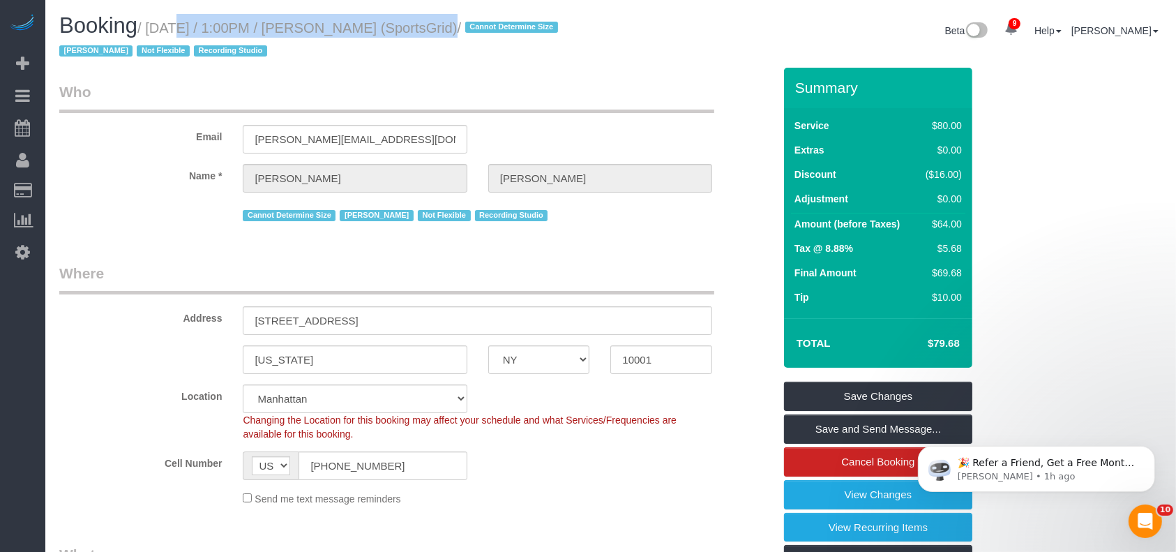
drag, startPoint x: 151, startPoint y: 27, endPoint x: 422, endPoint y: 31, distance: 271.5
click at [424, 31] on small "/ August 18, 2025 / 1:00PM / Gregg Sussman (SportsGrid) / Cannot Determine Size…" at bounding box center [310, 39] width 503 height 39
copy small "August 18, 2025 / 1:00PM / Gregg Sussman"
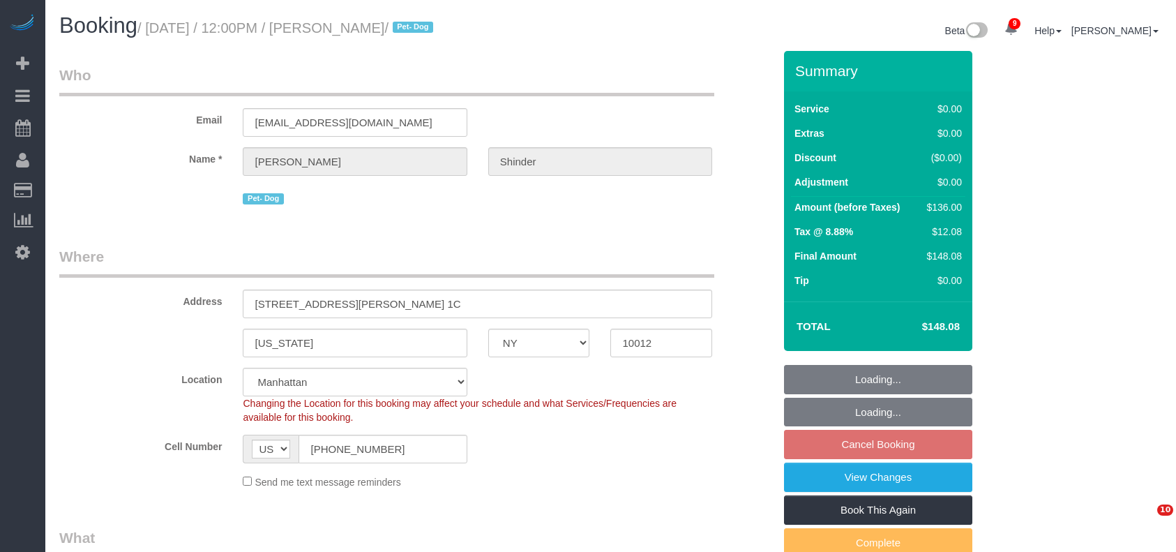
select select "NY"
select select "spot5"
select select "number:89"
select select "number:90"
select select "number:13"
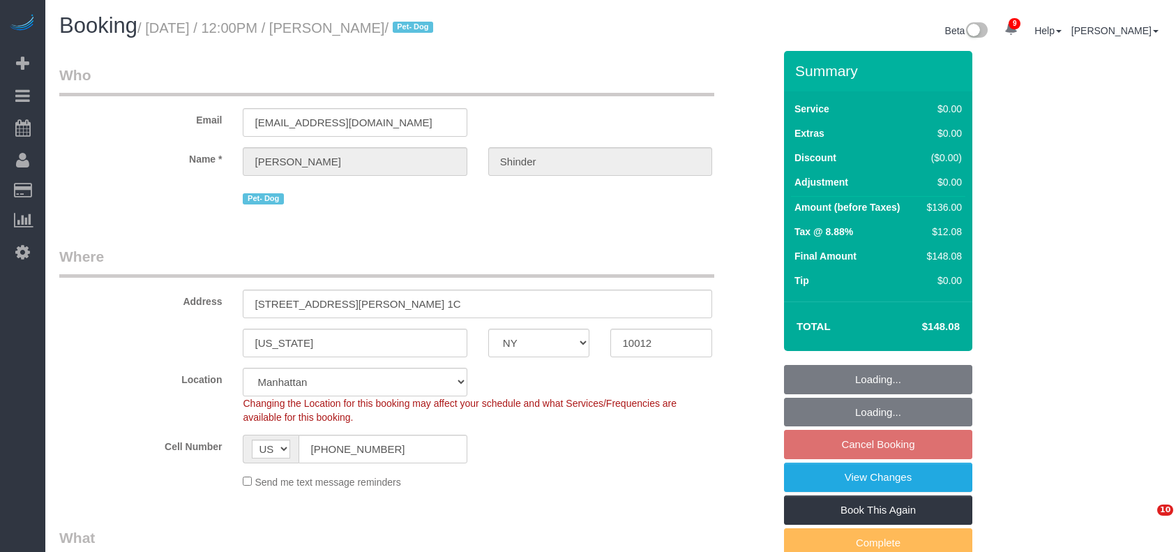
select select "number:5"
select select "object:1126"
select select "string:stripe-pm_1Pyf034VGloSiKo7q90DMxe6"
select select "object:1378"
select select "1"
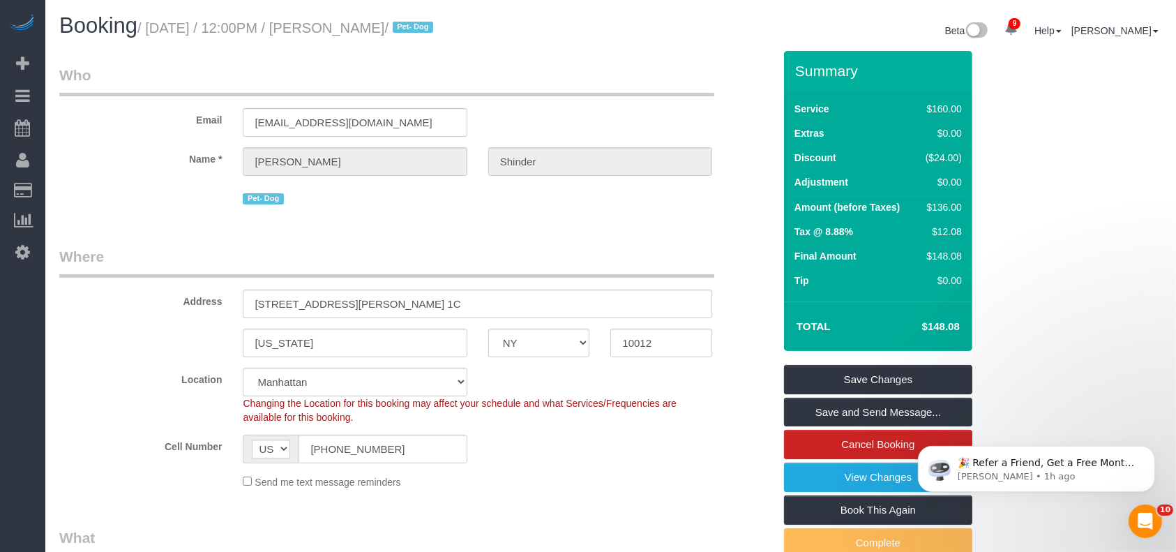
drag, startPoint x: 156, startPoint y: 28, endPoint x: 447, endPoint y: 24, distance: 291.0
click at [438, 24] on small "/ August 18, 2025 / 12:00PM / Alexandra Shinder / Pet- Dog" at bounding box center [287, 27] width 300 height 15
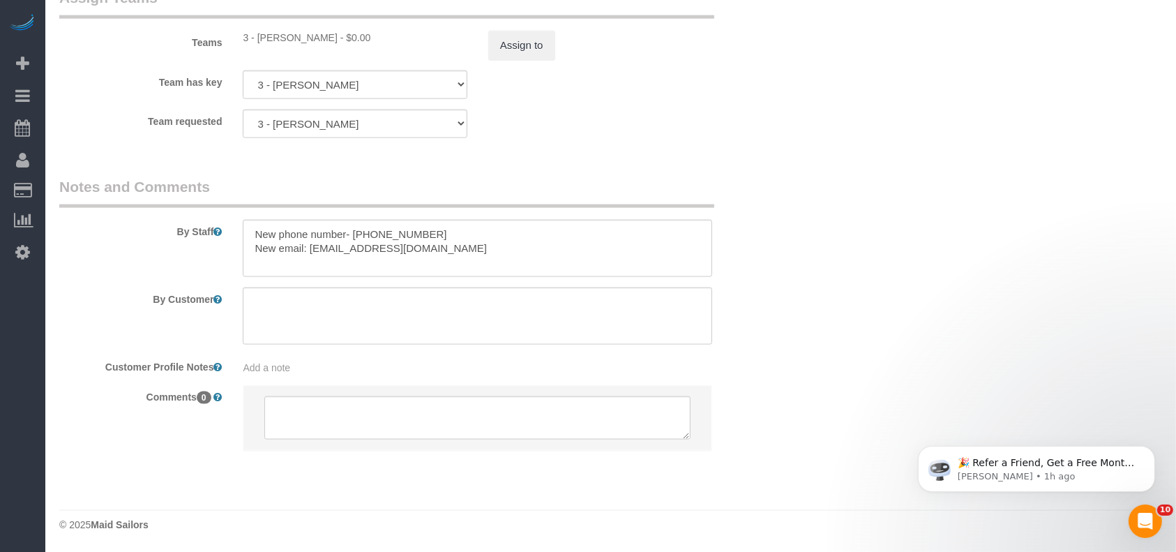
scroll to position [1867, 0]
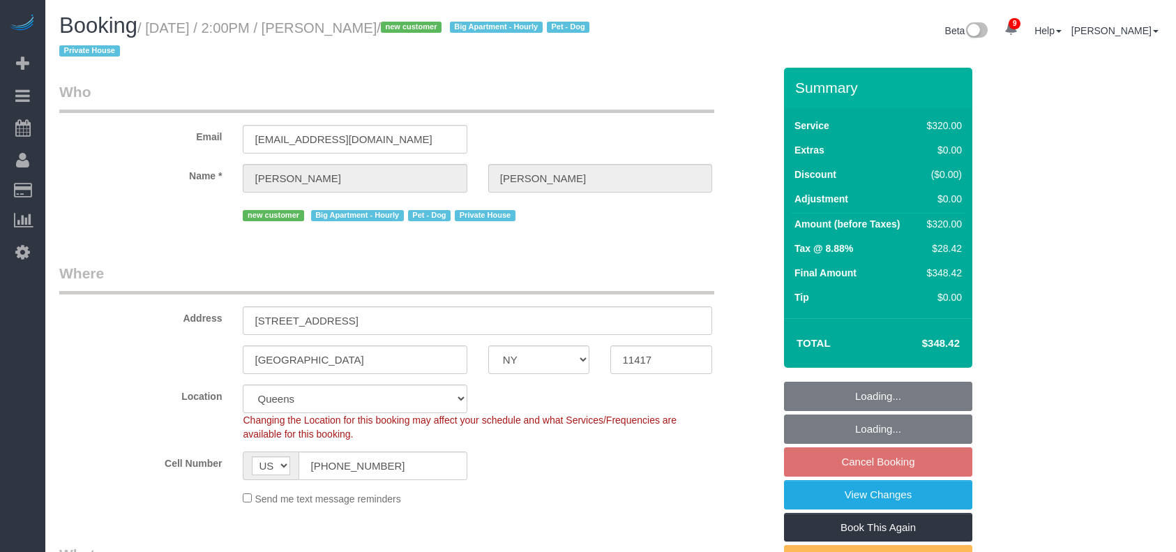
select select "NY"
select select "spot7"
select select "number:89"
select select "number:90"
select select "number:13"
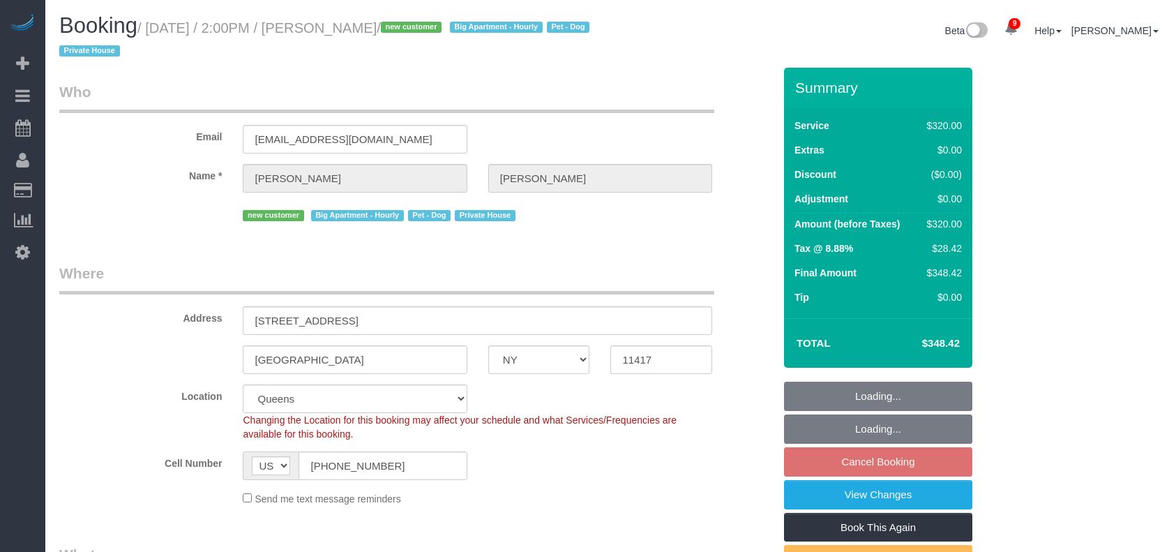
select select "number:5"
select select "object:1288"
select select "spot62"
select select "240"
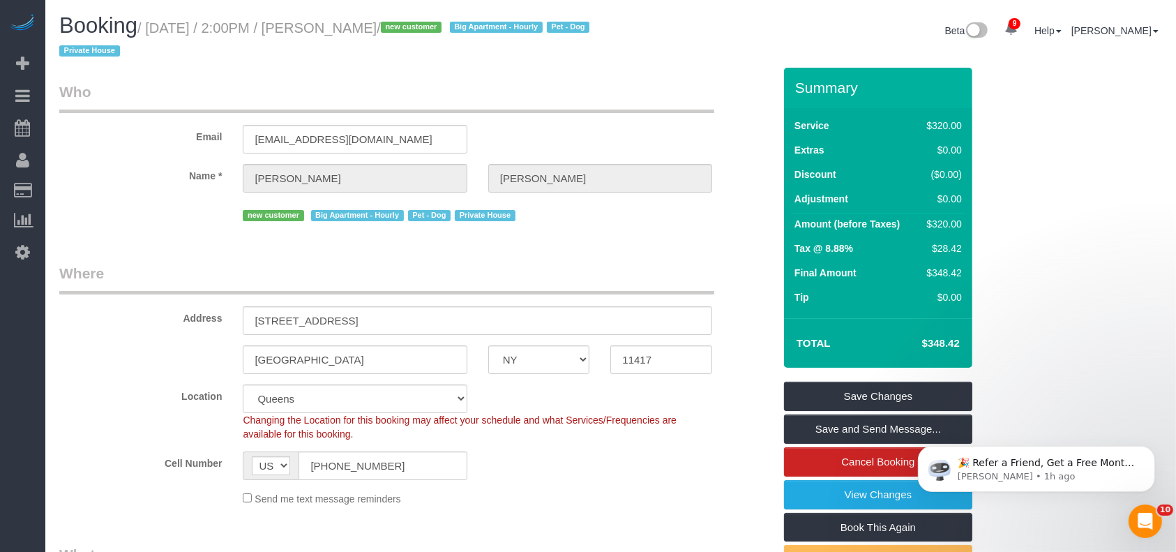
drag, startPoint x: 152, startPoint y: 28, endPoint x: 427, endPoint y: 25, distance: 274.9
click at [431, 22] on small "/ [DATE] / 2:00PM / [PERSON_NAME] / new customer Big Apartment - Hourly Pet - D…" at bounding box center [326, 39] width 535 height 39
copy small "[DATE] / 2:00PM / [PERSON_NAME]"
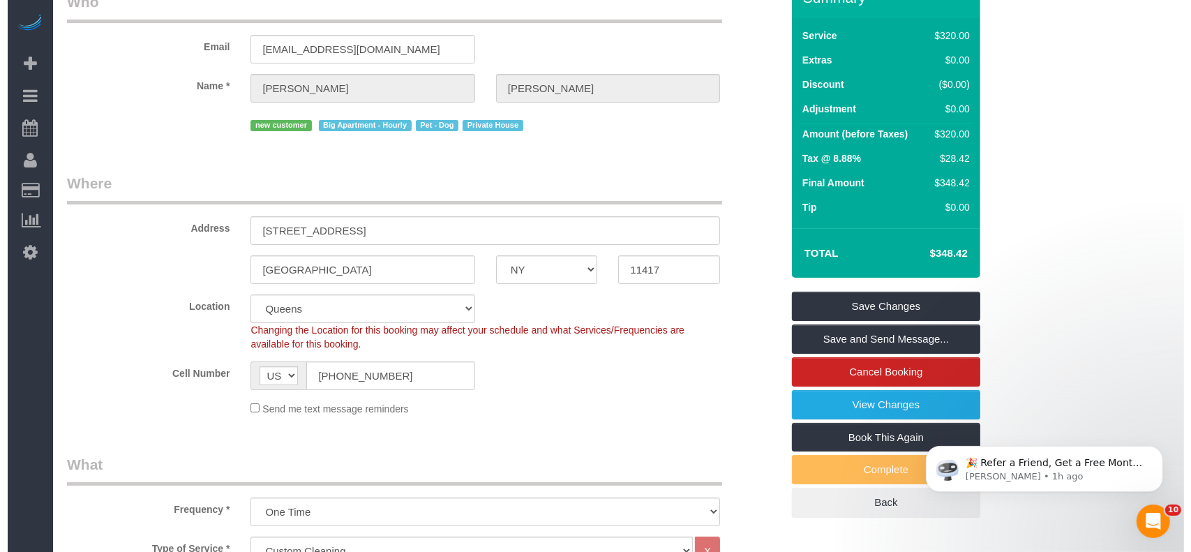
scroll to position [372, 0]
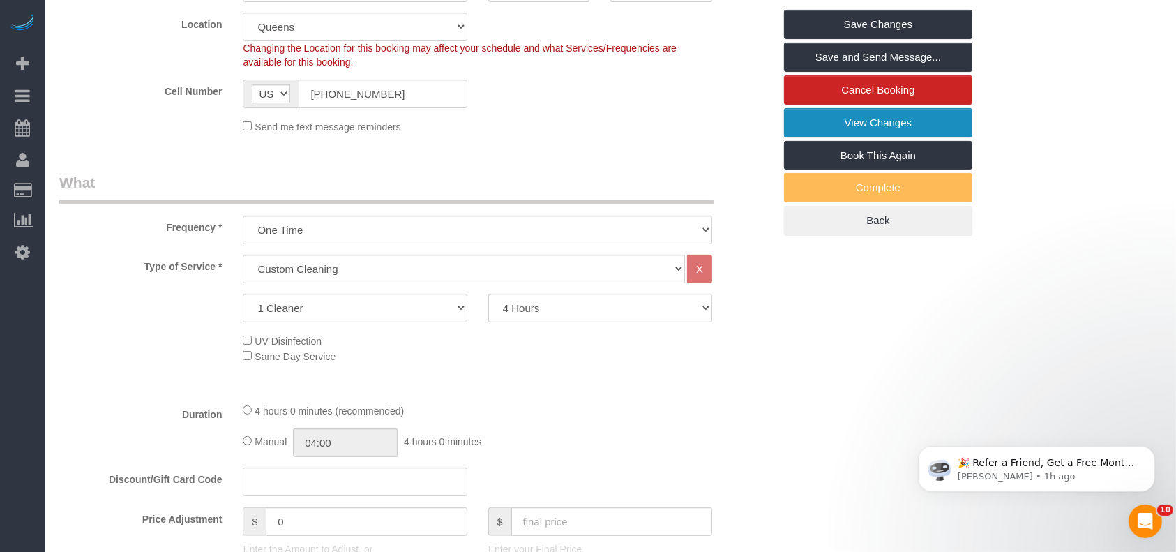
click at [895, 110] on link "View Changes" at bounding box center [878, 122] width 188 height 29
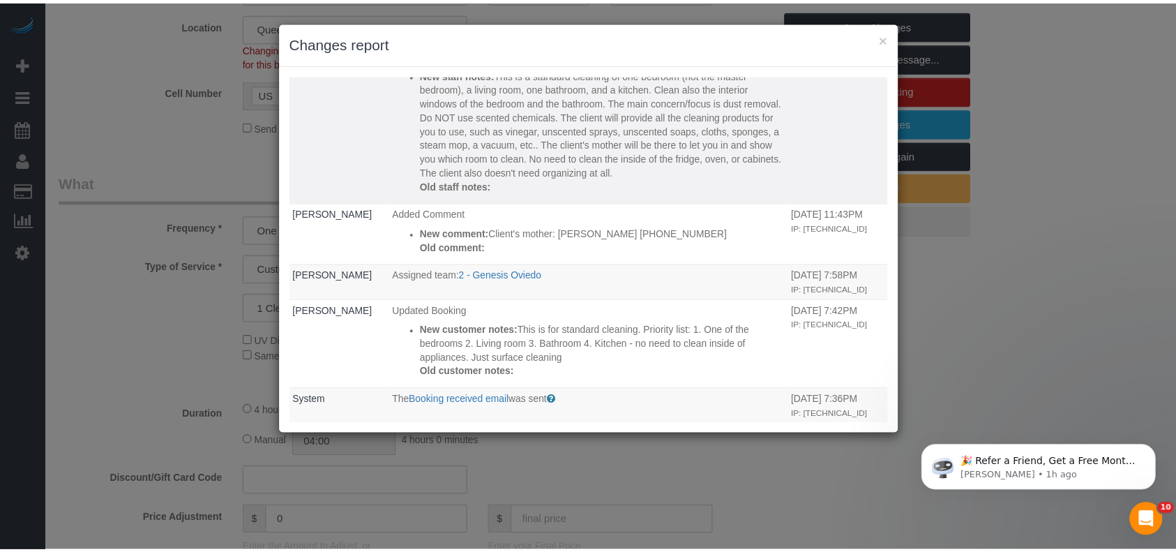
scroll to position [186, 0]
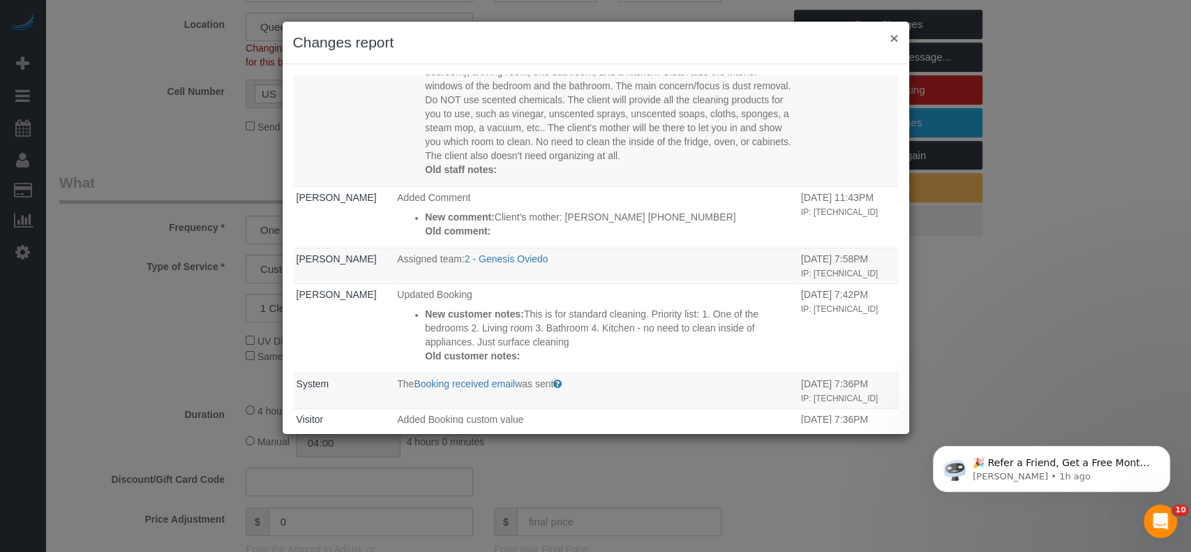
click at [890, 33] on button "×" at bounding box center [894, 38] width 8 height 15
